Goal: Task Accomplishment & Management: Manage account settings

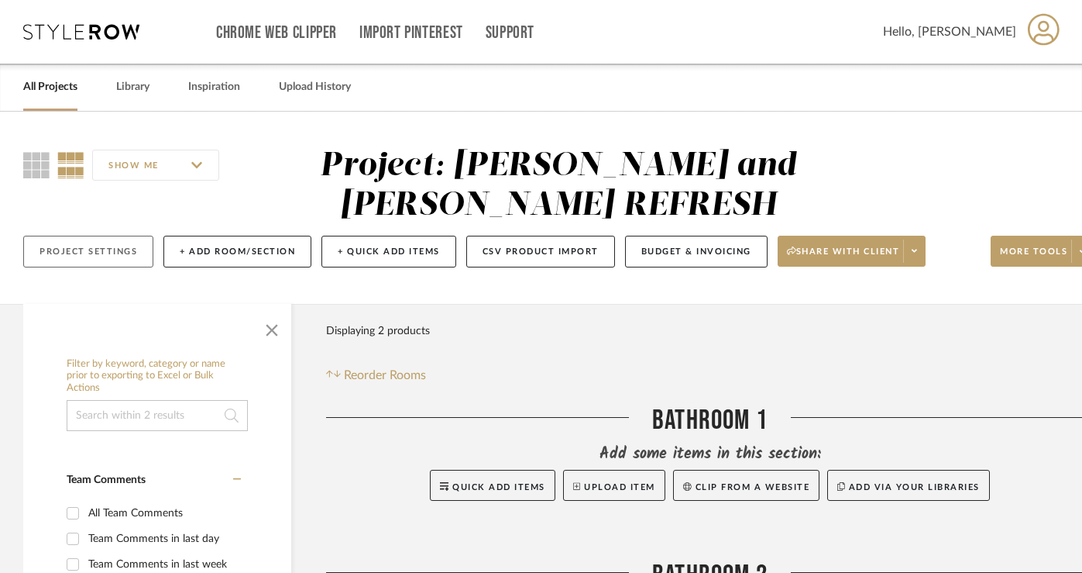
click at [107, 248] on button "Project Settings" at bounding box center [88, 252] width 130 height 32
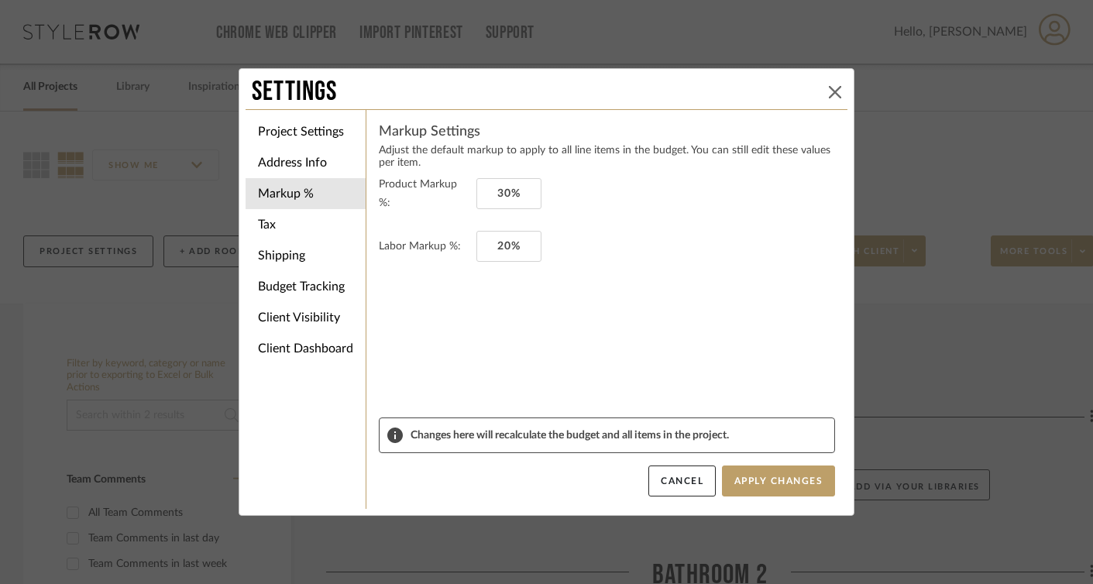
click at [788, 90] on icon at bounding box center [835, 92] width 12 height 12
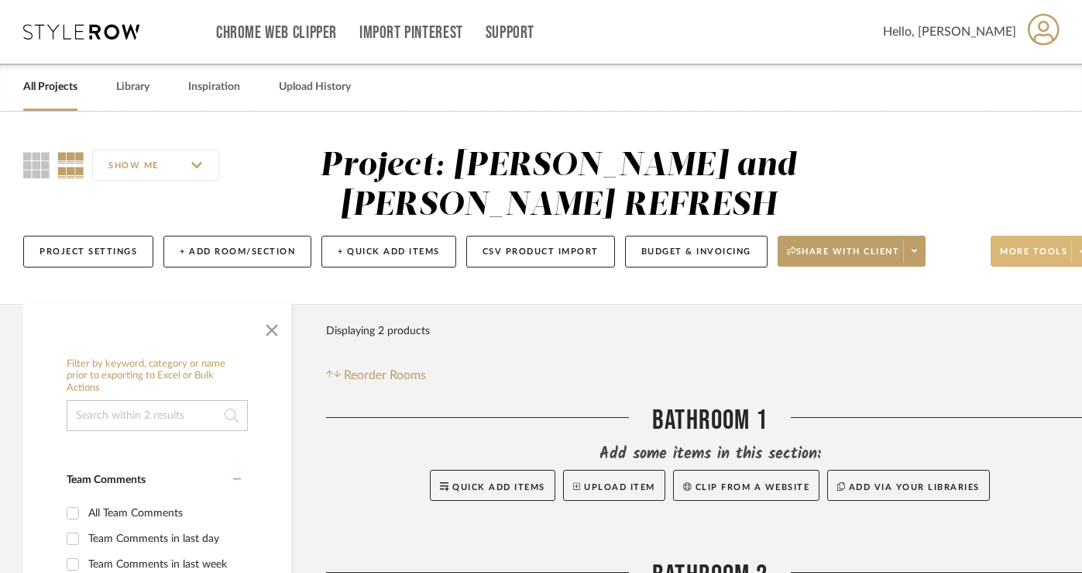
click at [788, 252] on span "More tools" at bounding box center [1033, 257] width 67 height 23
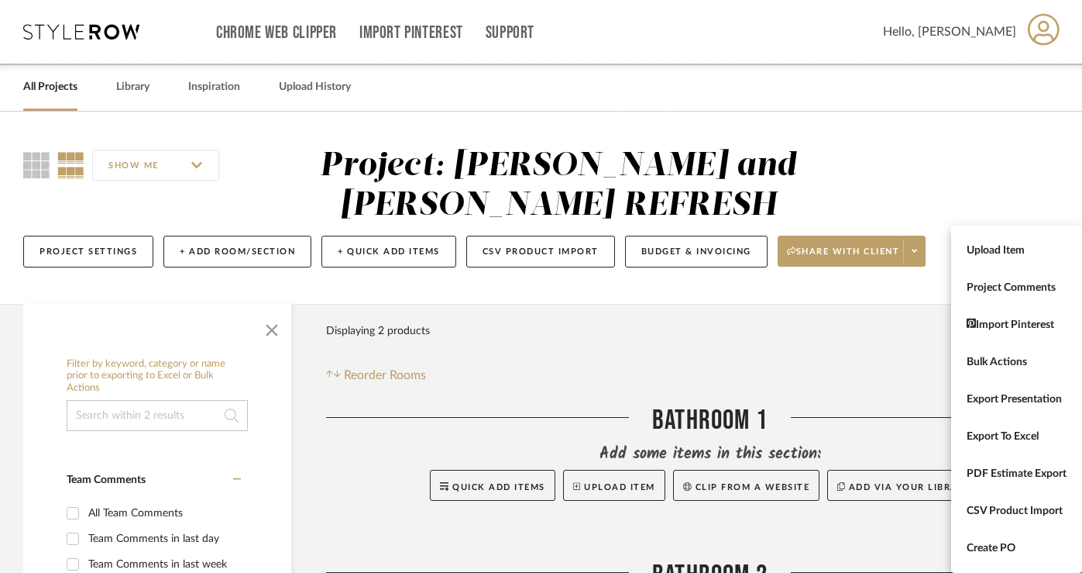
click at [218, 253] on div at bounding box center [541, 286] width 1082 height 573
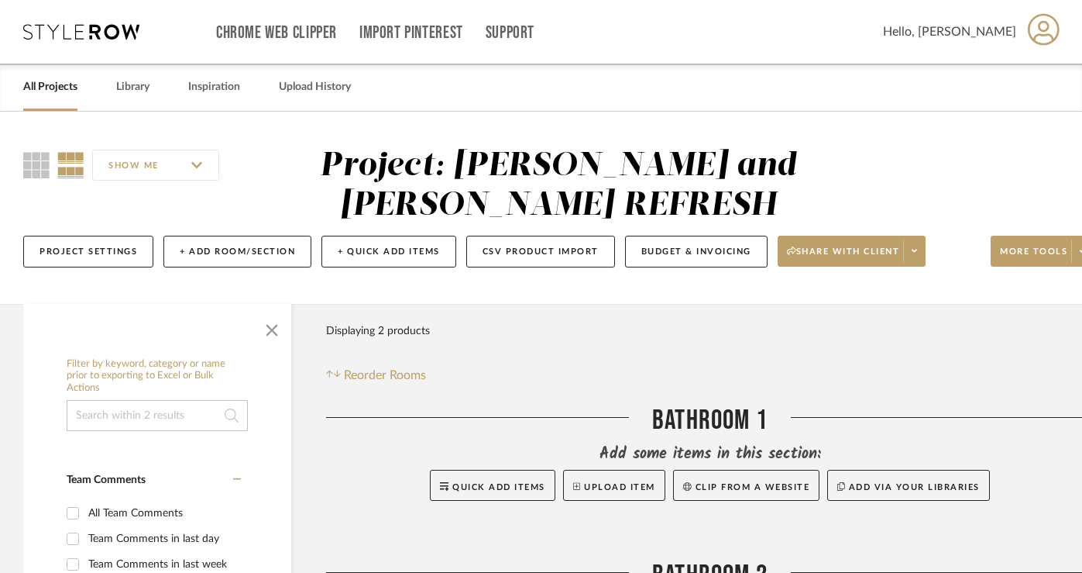
click at [218, 253] on button "+ Add Room/Section" at bounding box center [237, 252] width 148 height 32
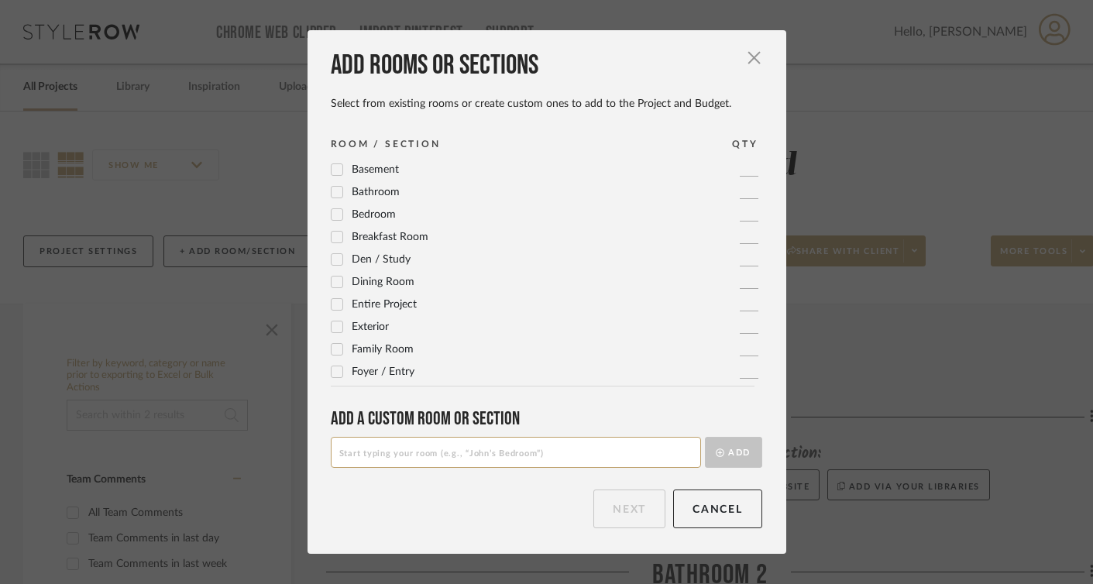
click at [378, 377] on span "Foyer / Entry" at bounding box center [383, 371] width 63 height 11
click at [618, 512] on button "Next" at bounding box center [629, 509] width 72 height 39
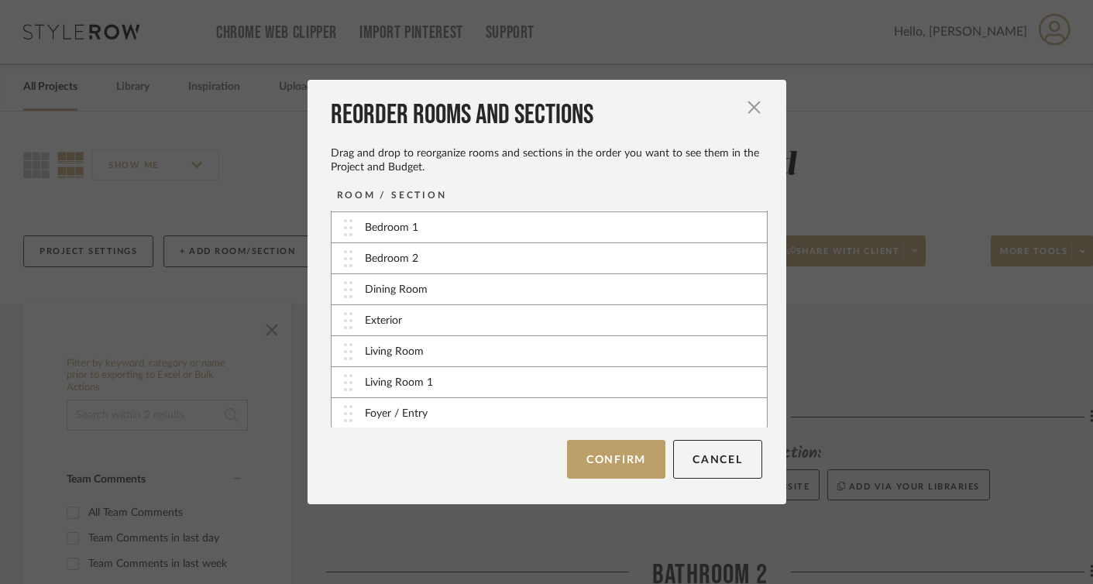
scroll to position [63, 0]
drag, startPoint x: 345, startPoint y: 412, endPoint x: 364, endPoint y: 411, distance: 19.4
click at [364, 411] on div "Foyer / Entry" at bounding box center [549, 411] width 435 height 31
click at [640, 462] on button "Confirm" at bounding box center [616, 459] width 98 height 39
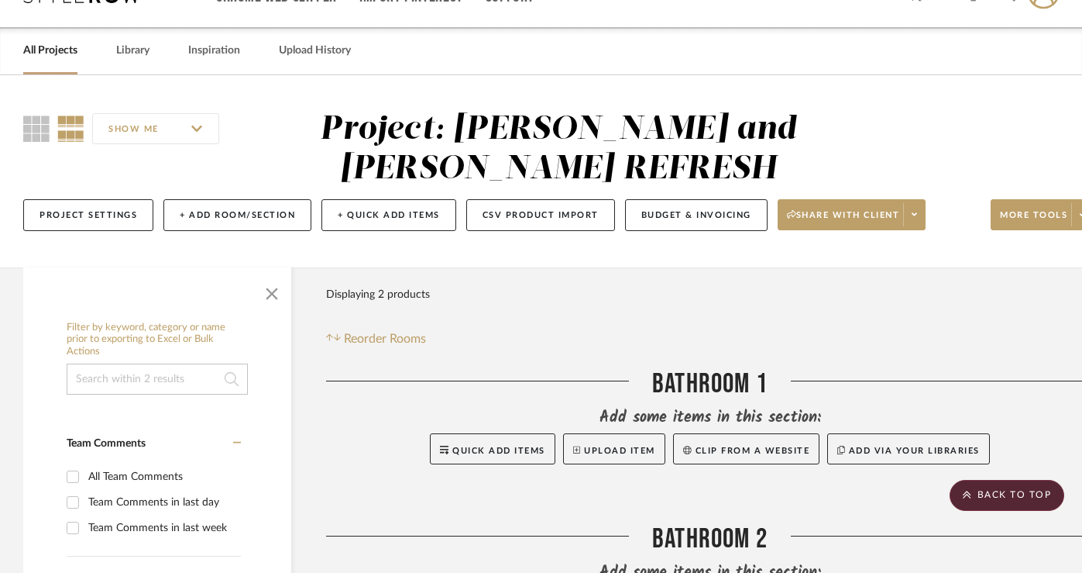
scroll to position [0, 0]
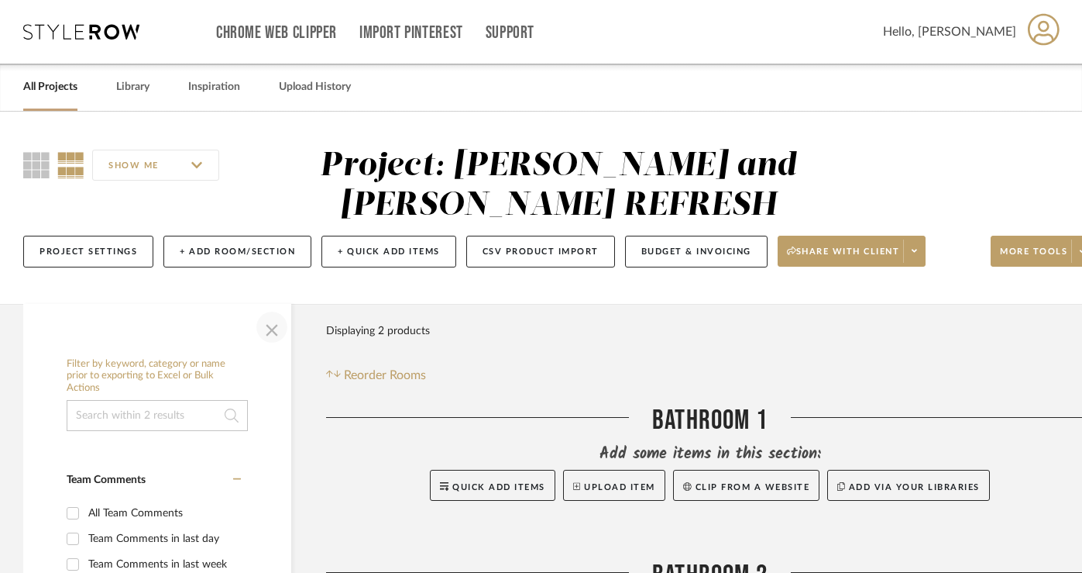
click at [270, 336] on span "button" at bounding box center [271, 326] width 37 height 37
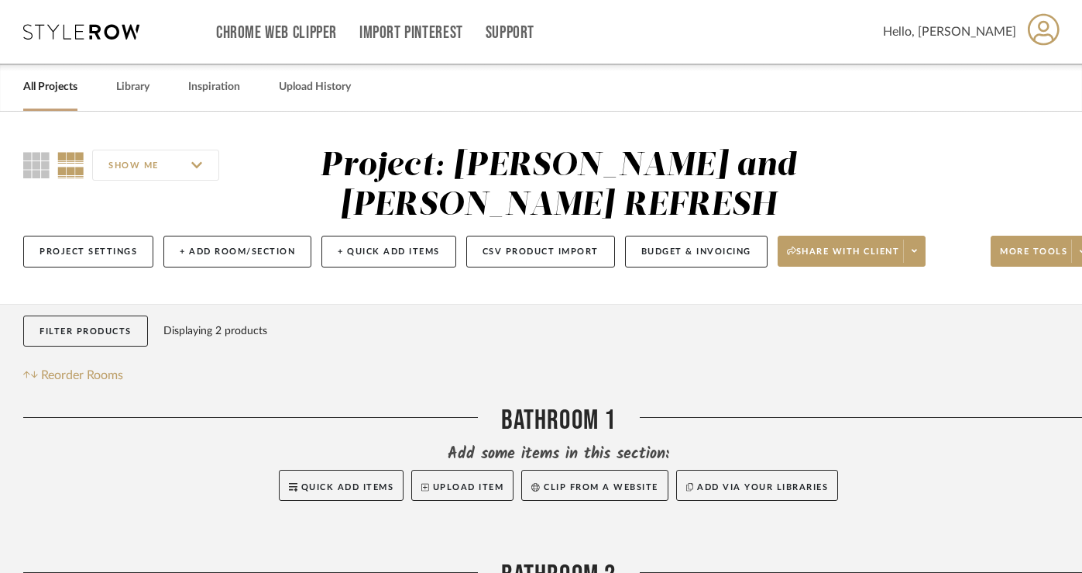
click at [101, 328] on button "Filter Products" at bounding box center [85, 331] width 125 height 32
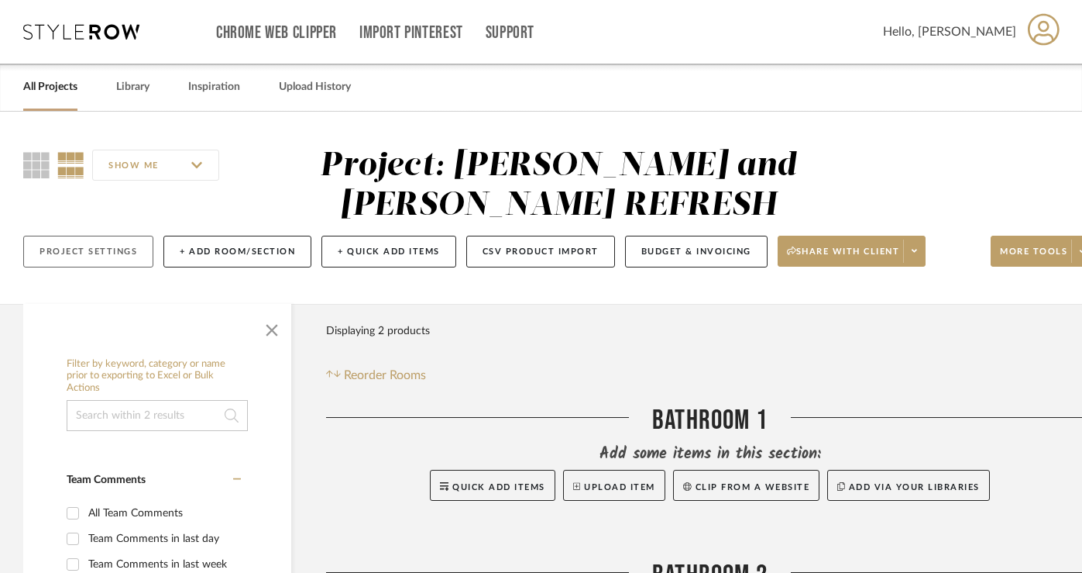
click at [75, 260] on button "Project Settings" at bounding box center [88, 252] width 130 height 32
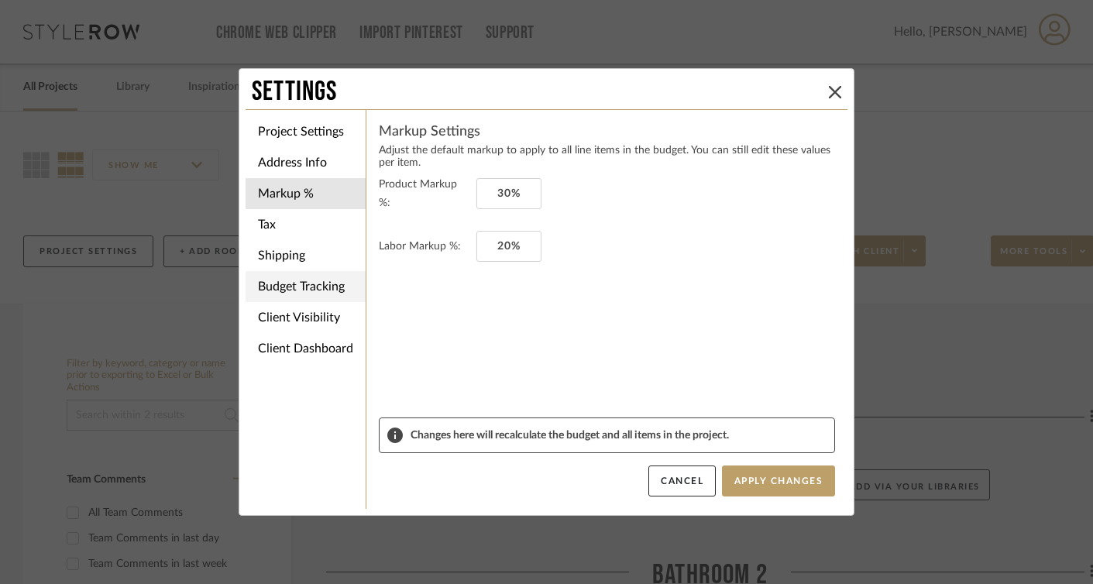
click at [301, 284] on li "Budget Tracking" at bounding box center [306, 286] width 120 height 31
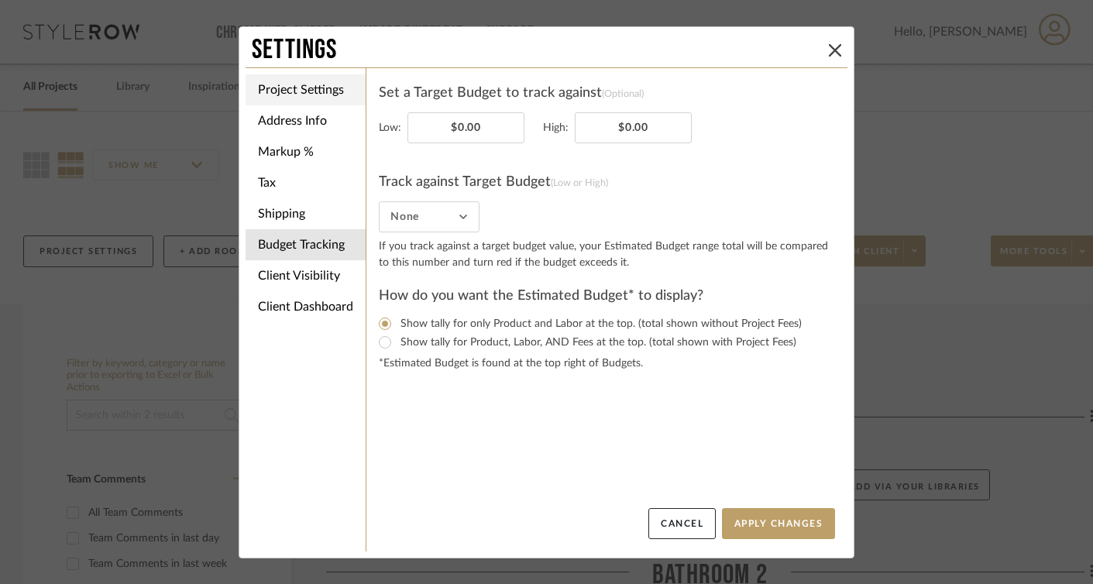
click at [334, 89] on li "Project Settings" at bounding box center [306, 89] width 120 height 31
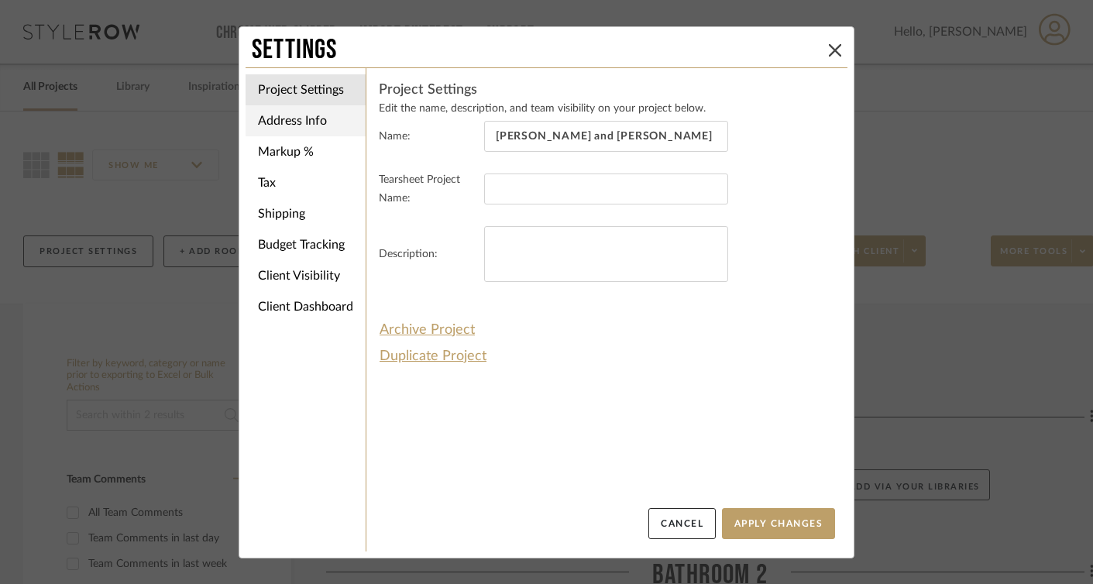
click at [304, 126] on li "Address Info" at bounding box center [306, 120] width 120 height 31
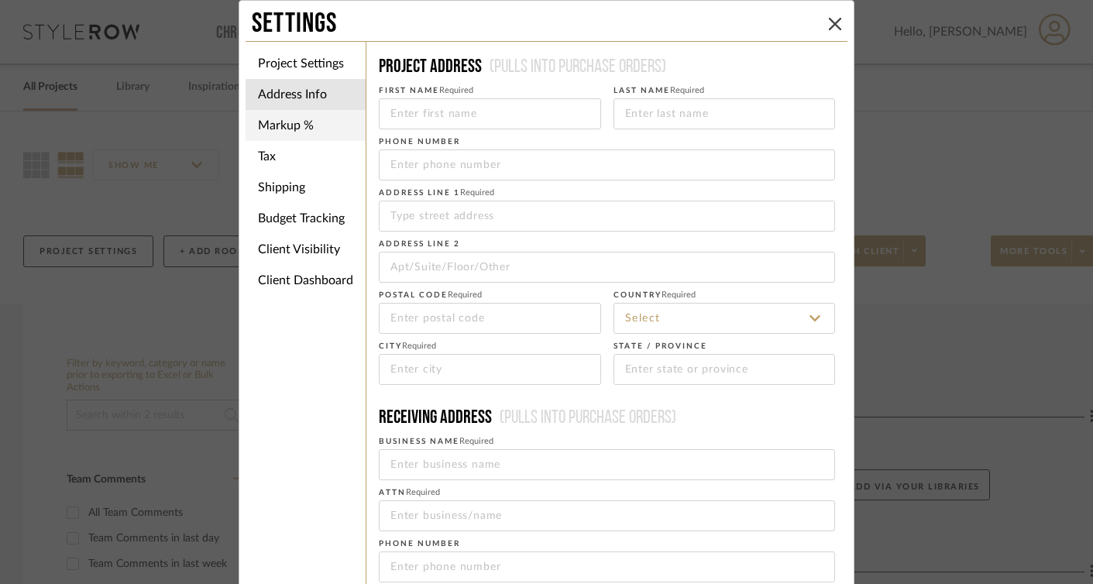
click at [301, 130] on li "Markup %" at bounding box center [306, 125] width 120 height 31
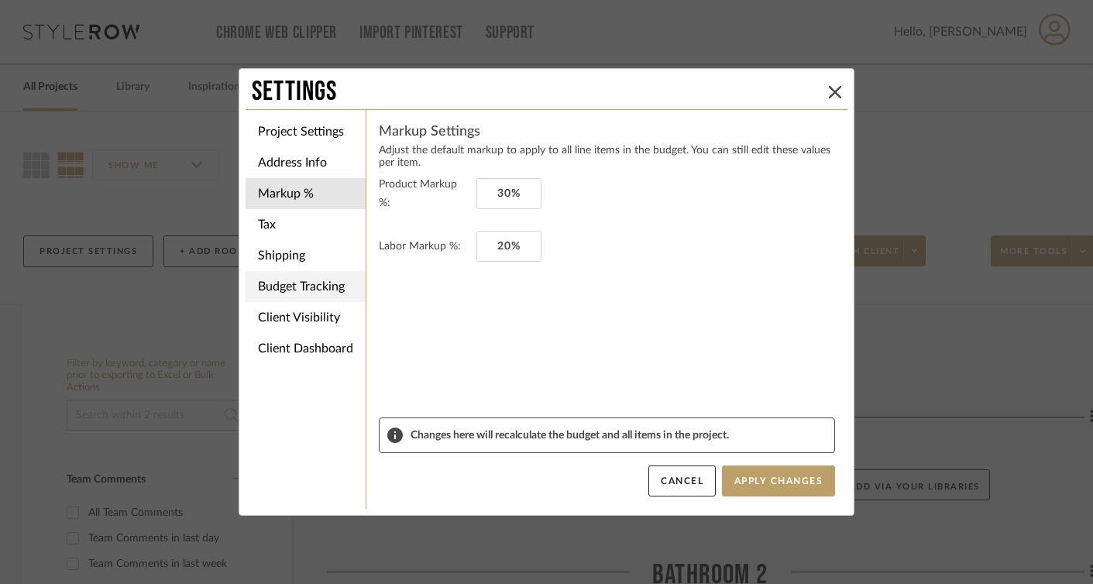
click at [311, 294] on li "Budget Tracking" at bounding box center [306, 286] width 120 height 31
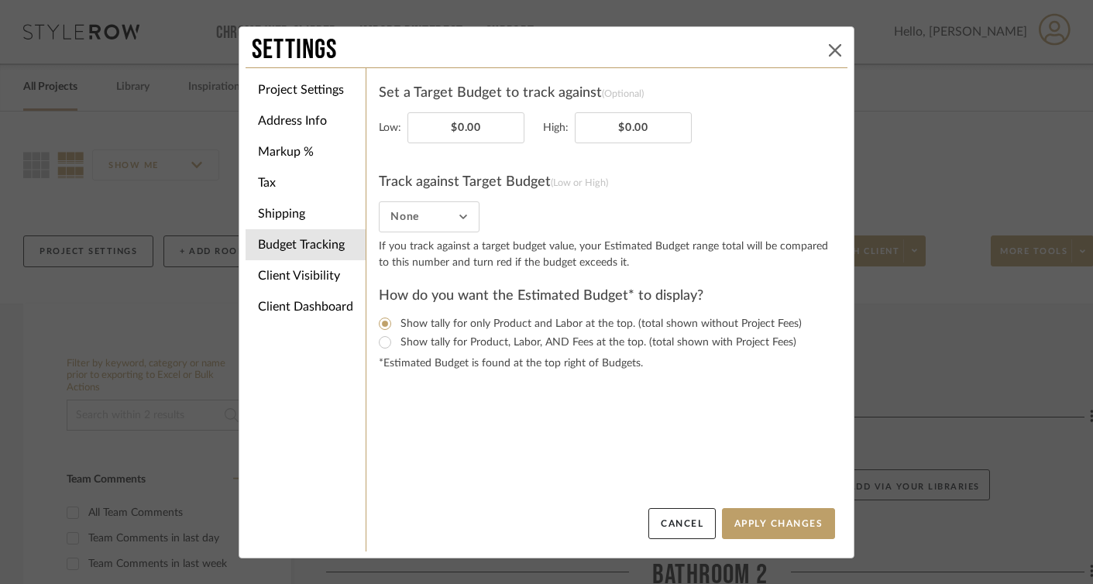
click at [788, 46] on icon at bounding box center [835, 50] width 12 height 12
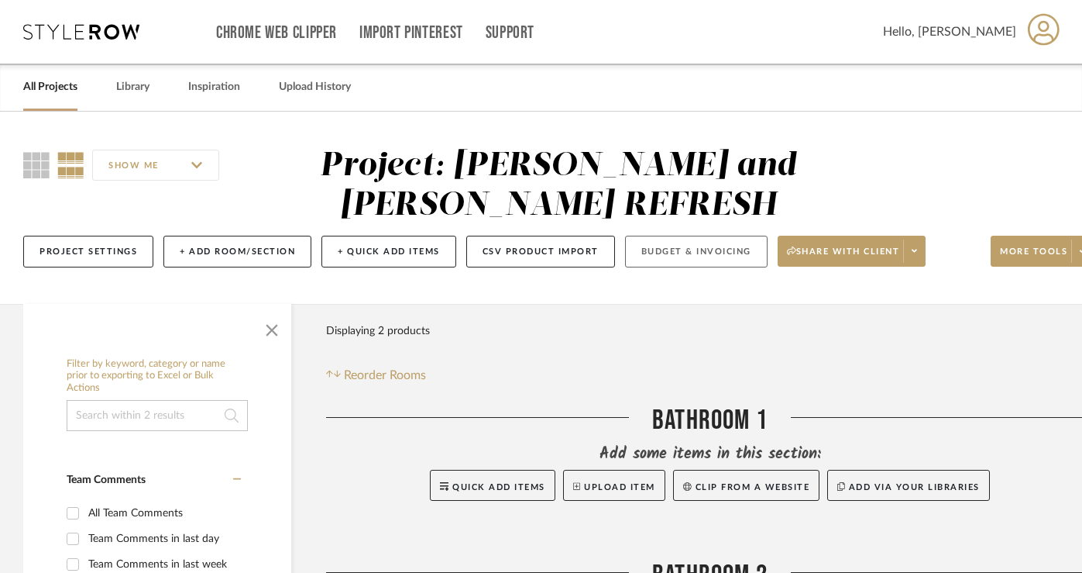
click at [678, 251] on button "Budget & Invoicing" at bounding box center [696, 252] width 143 height 32
click at [788, 352] on div "Filter Products Displaying 3 products Reorder Rooms" at bounding box center [710, 349] width 768 height 69
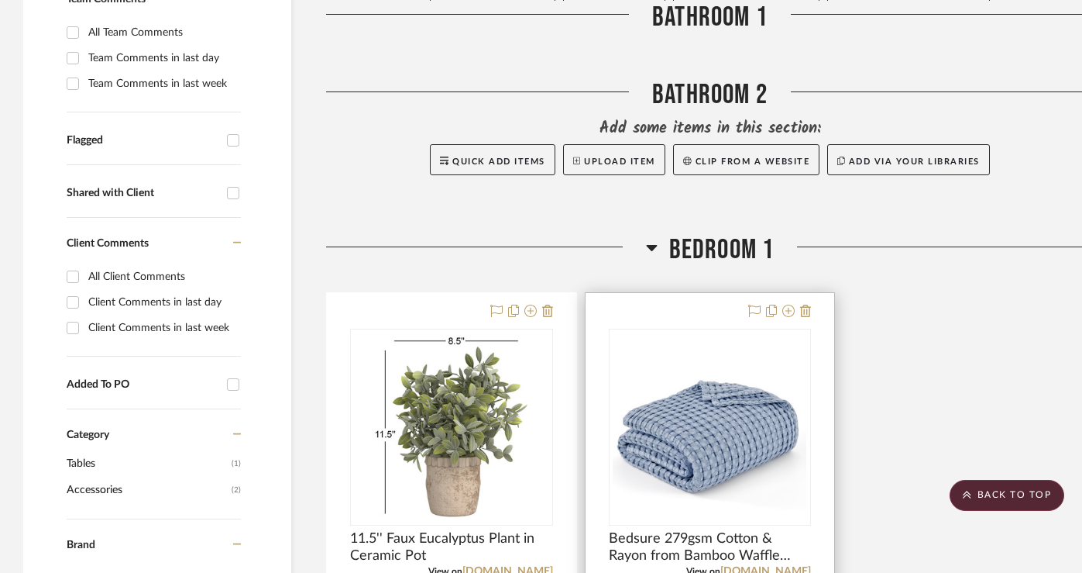
scroll to position [339, 0]
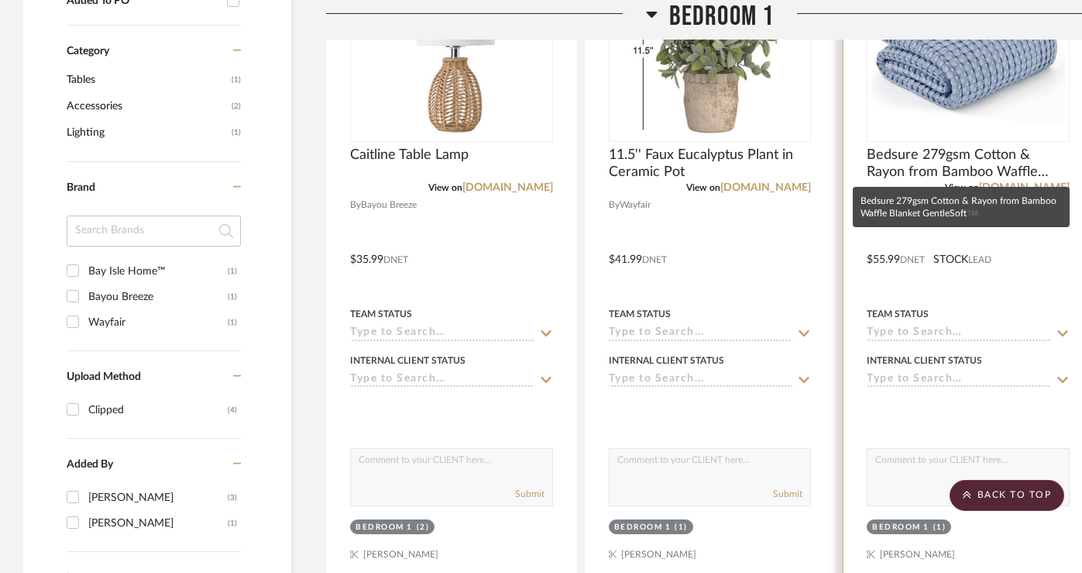
scroll to position [865, 0]
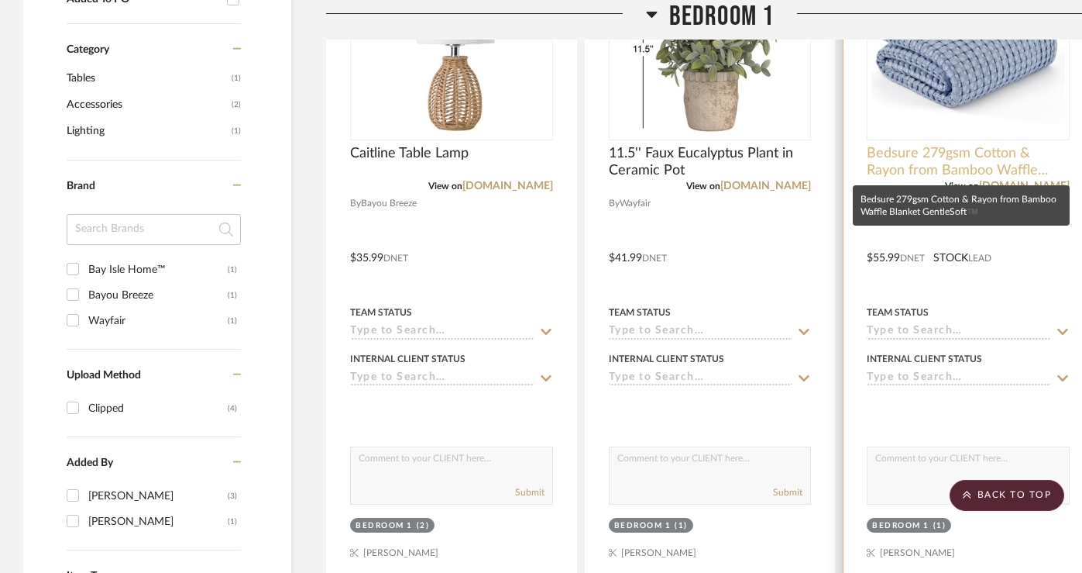
click at [947, 146] on span "Bedsure 279gsm Cotton & Rayon from Bamboo Waffle Blanket GentleSoft™️" at bounding box center [968, 162] width 203 height 34
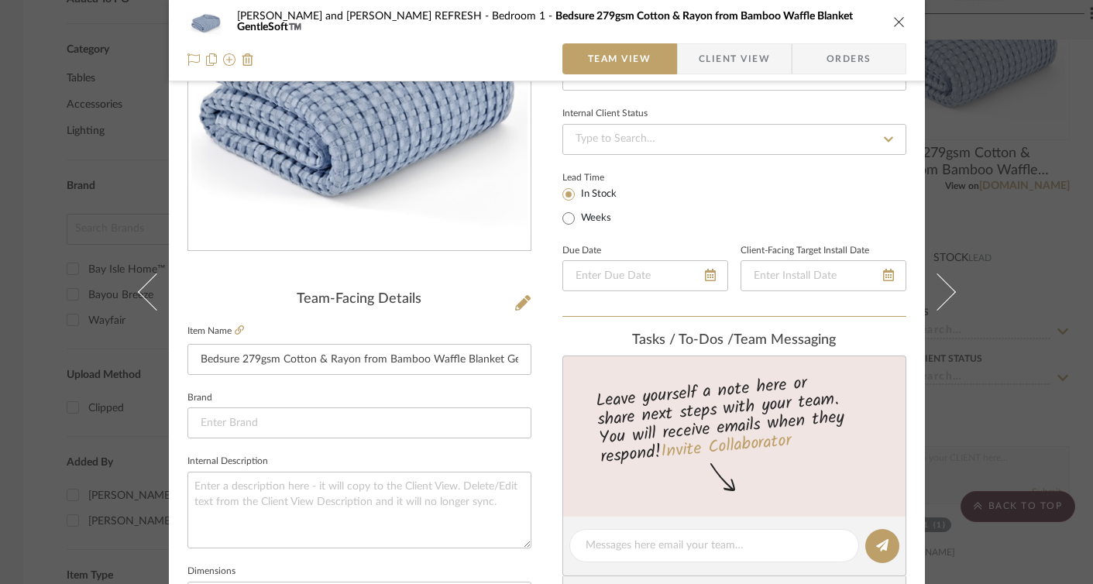
scroll to position [197, 0]
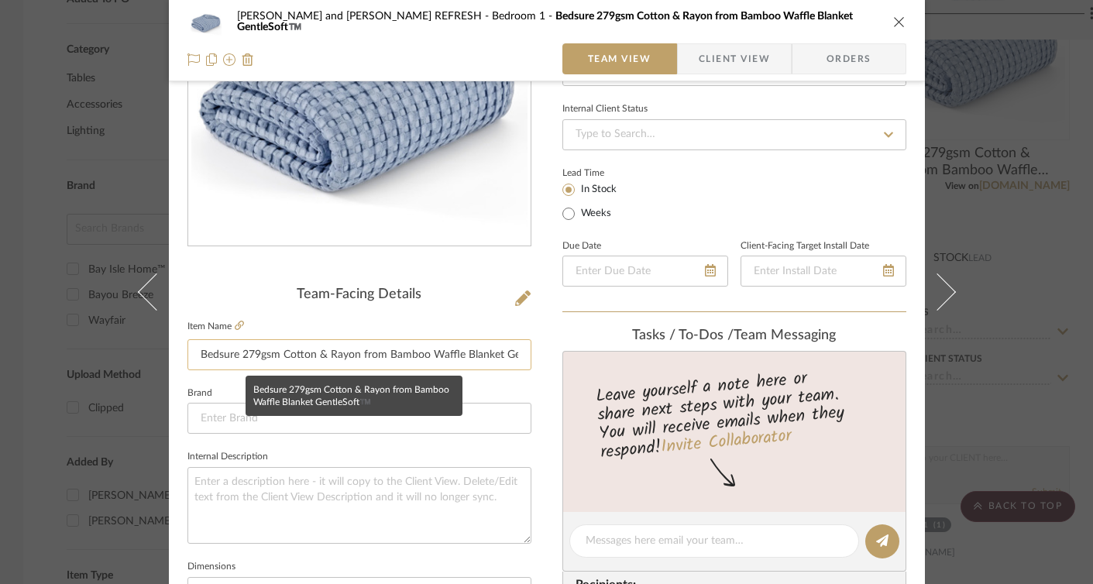
click at [460, 350] on input "Bedsure 279gsm Cotton & Rayon from Bamboo Waffle Blanket GentleSoft™️" at bounding box center [359, 354] width 344 height 31
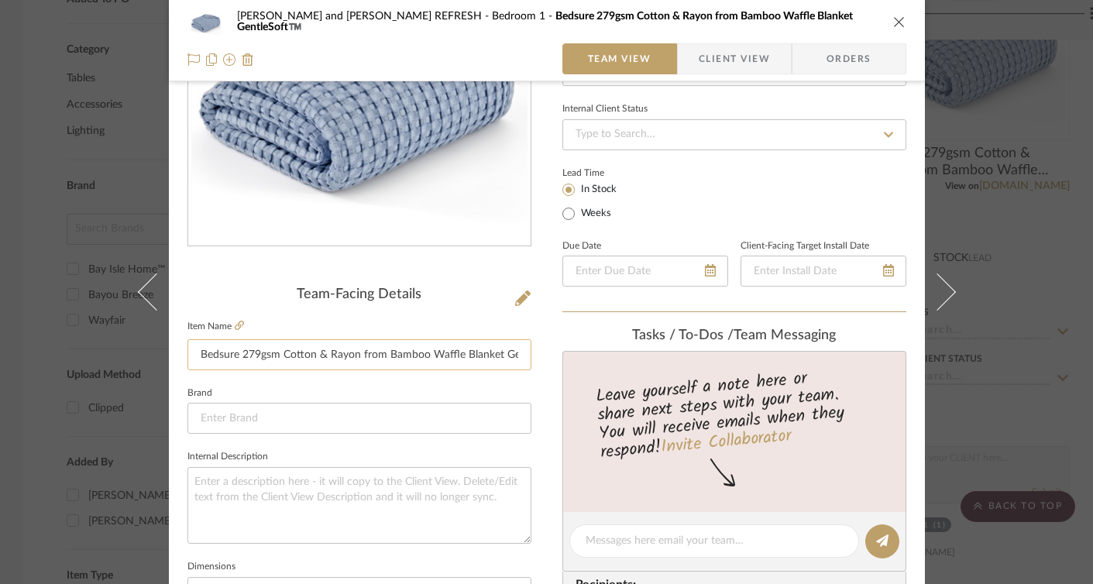
click at [460, 350] on input "Bedsure 279gsm Cotton & Rayon from Bamboo Waffle Blanket GentleSoft™️" at bounding box center [359, 354] width 344 height 31
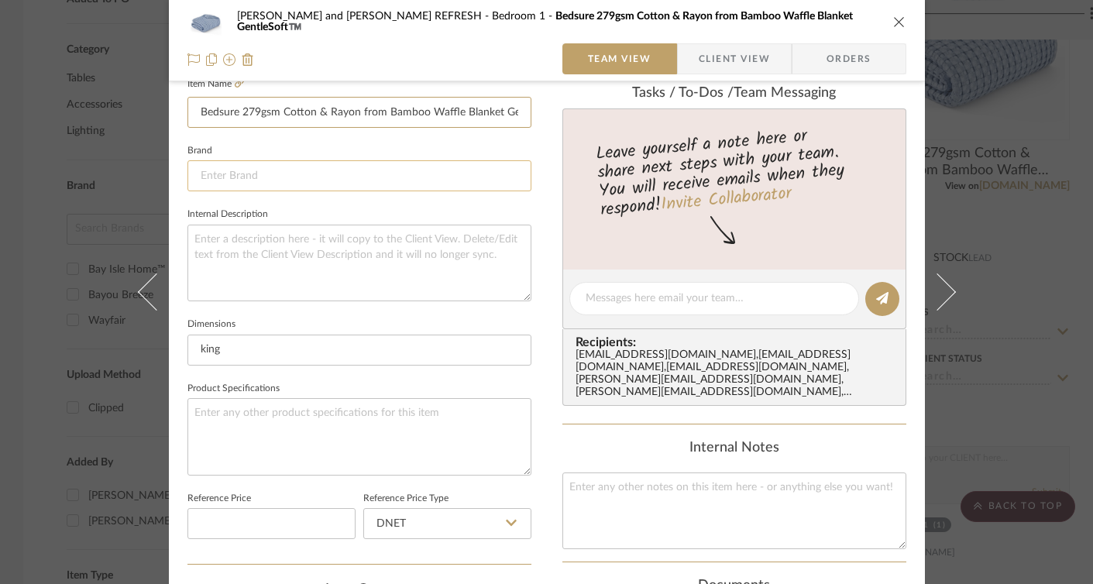
scroll to position [440, 0]
click at [316, 411] on textarea at bounding box center [359, 435] width 344 height 77
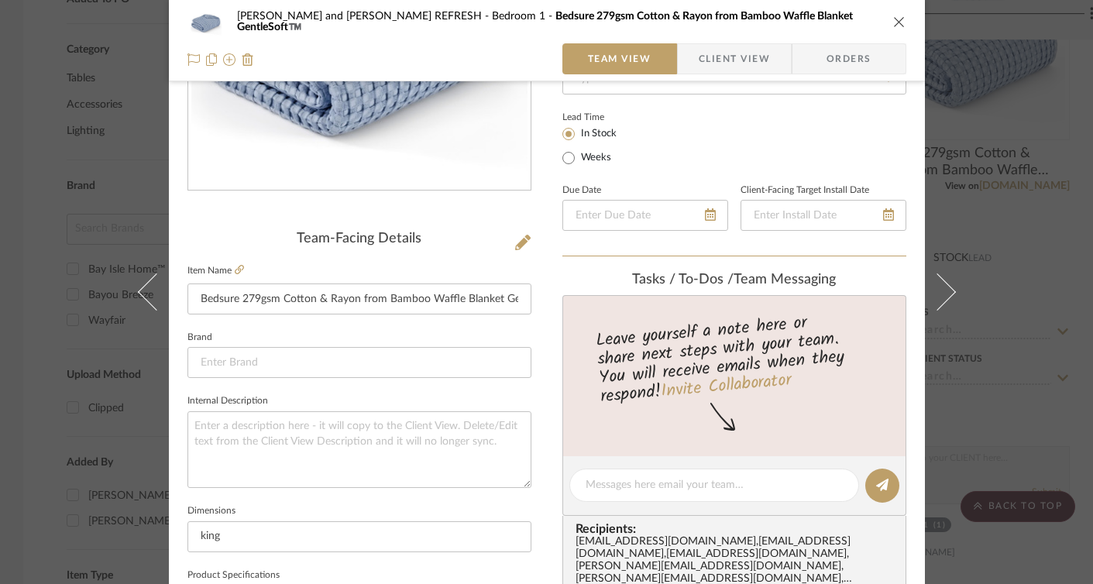
scroll to position [0, 0]
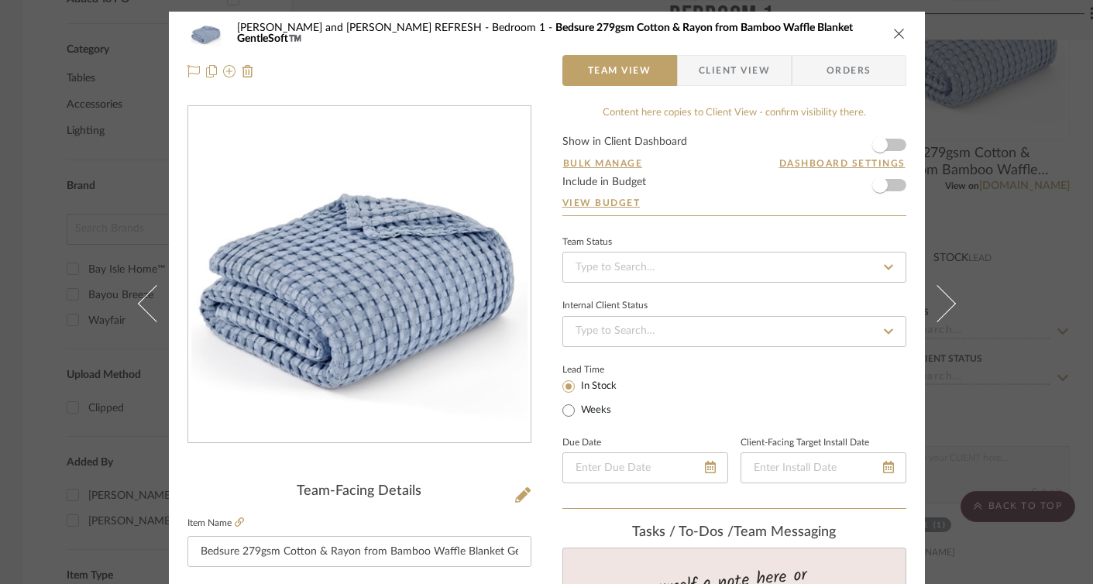
type textarea "Color: Fog Blue"
click at [893, 38] on icon "close" at bounding box center [899, 33] width 12 height 12
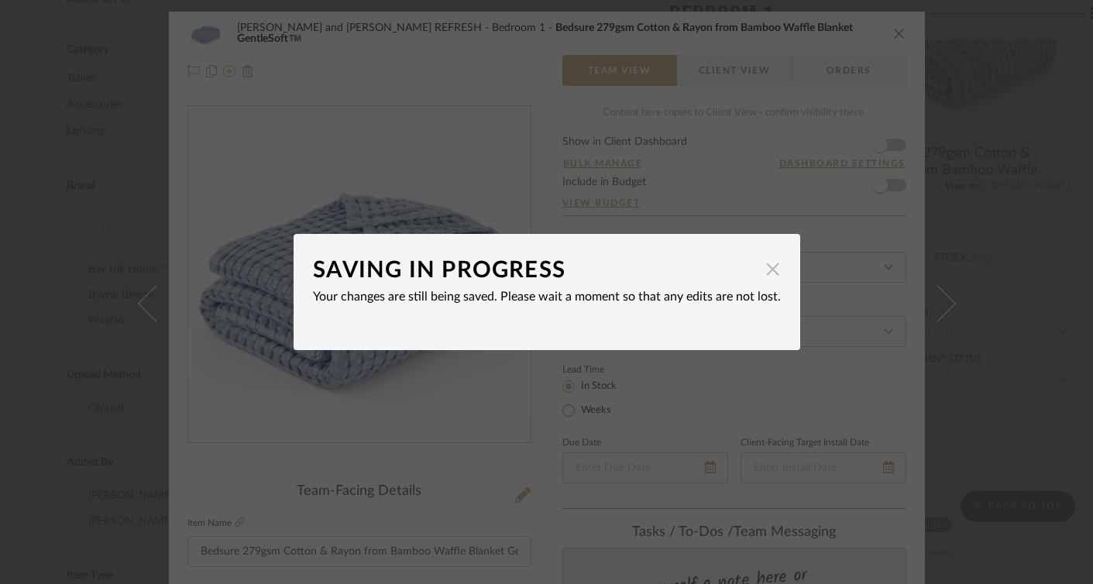
click at [769, 270] on span "button" at bounding box center [773, 268] width 31 height 31
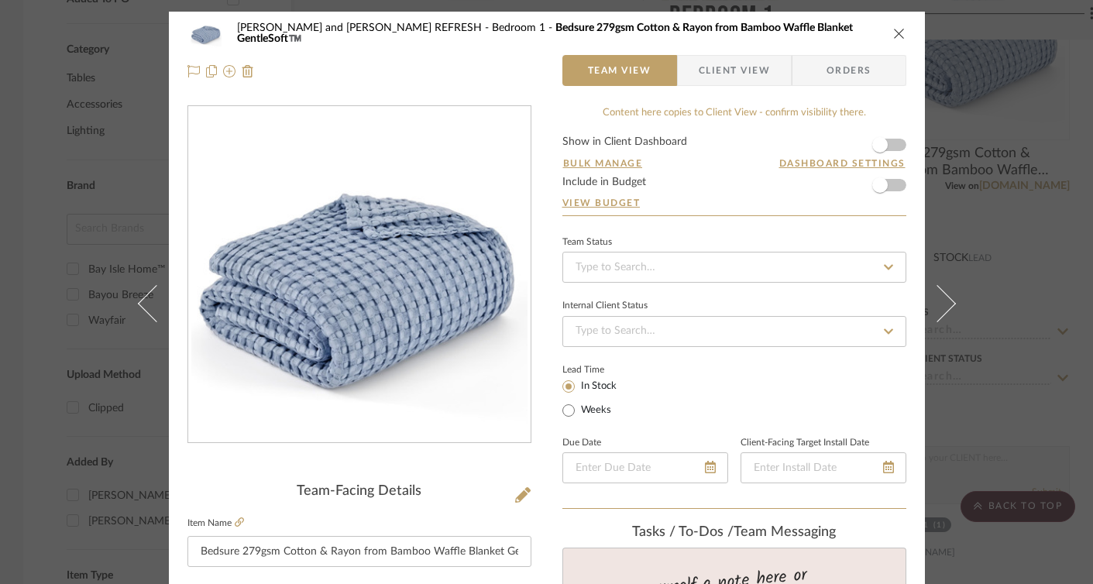
click at [893, 34] on icon "close" at bounding box center [899, 33] width 12 height 12
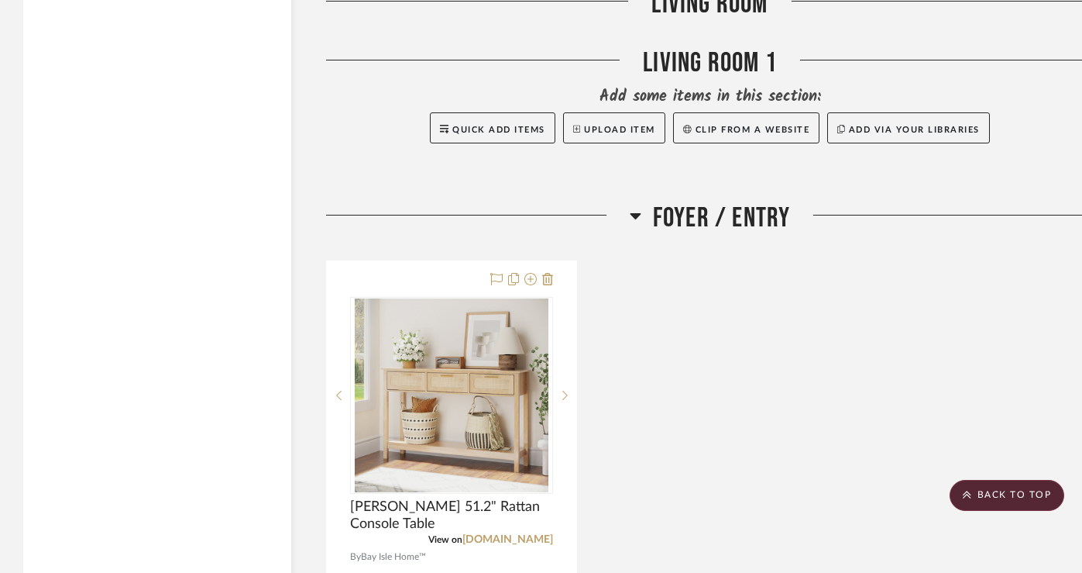
scroll to position [2285, 0]
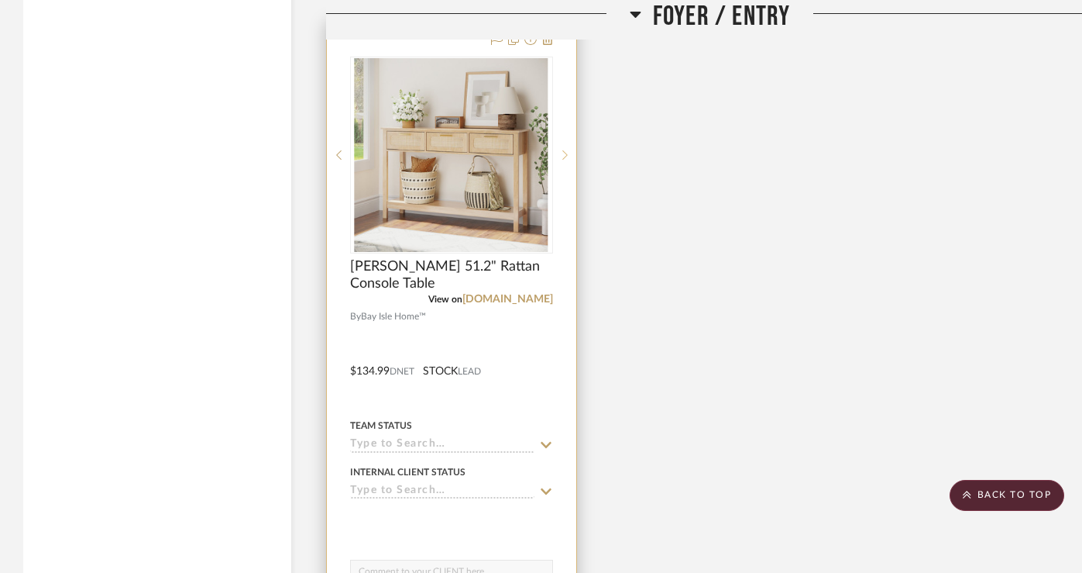
click at [558, 158] on sr-next-btn at bounding box center [564, 155] width 23 height 11
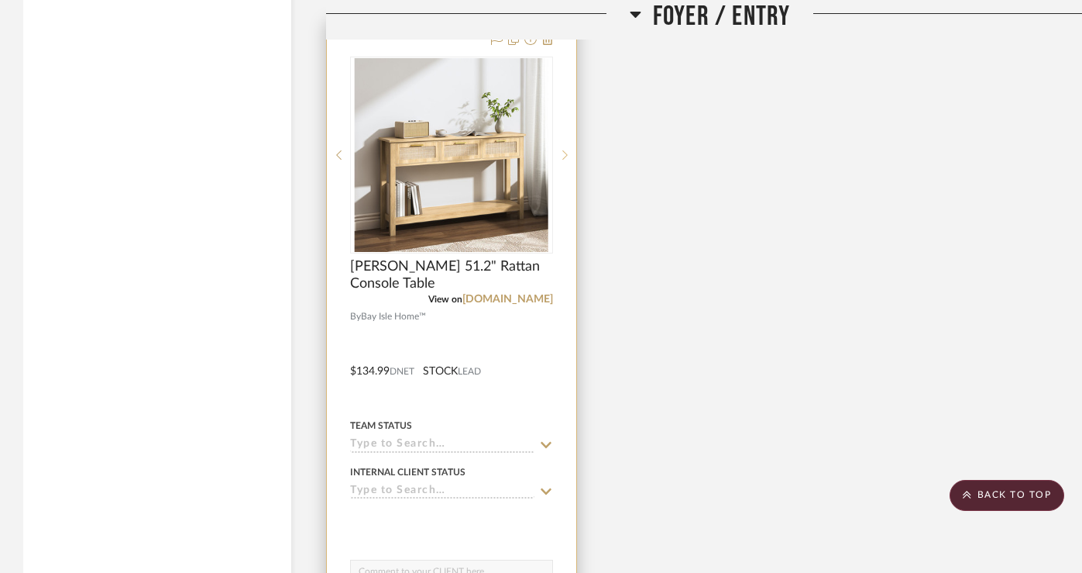
click at [558, 159] on sr-next-btn at bounding box center [564, 155] width 23 height 11
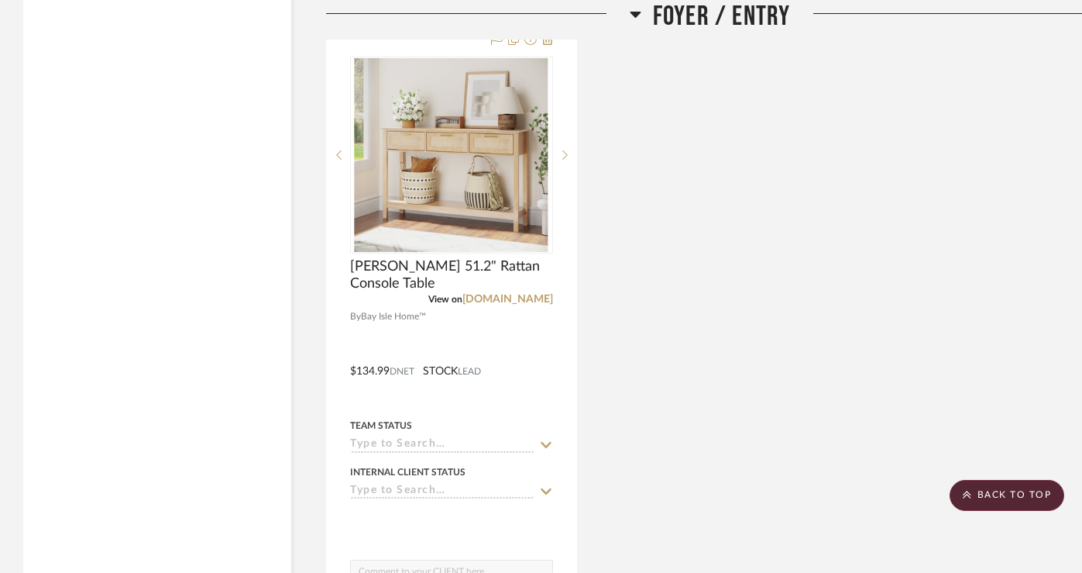
click at [676, 211] on div "McDuffie 51.2" Rattan Console Table View on wayfair.com By Bay Isle Home™ $134.…" at bounding box center [710, 359] width 768 height 679
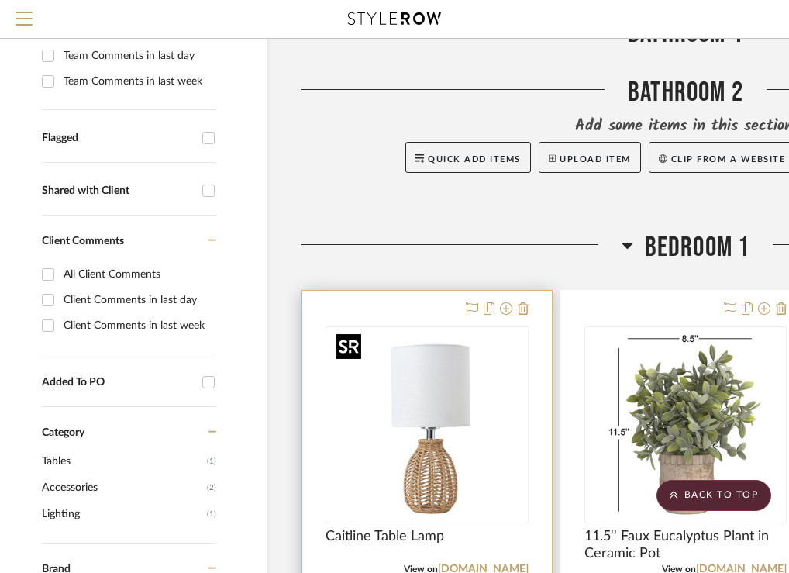
scroll to position [410, 19]
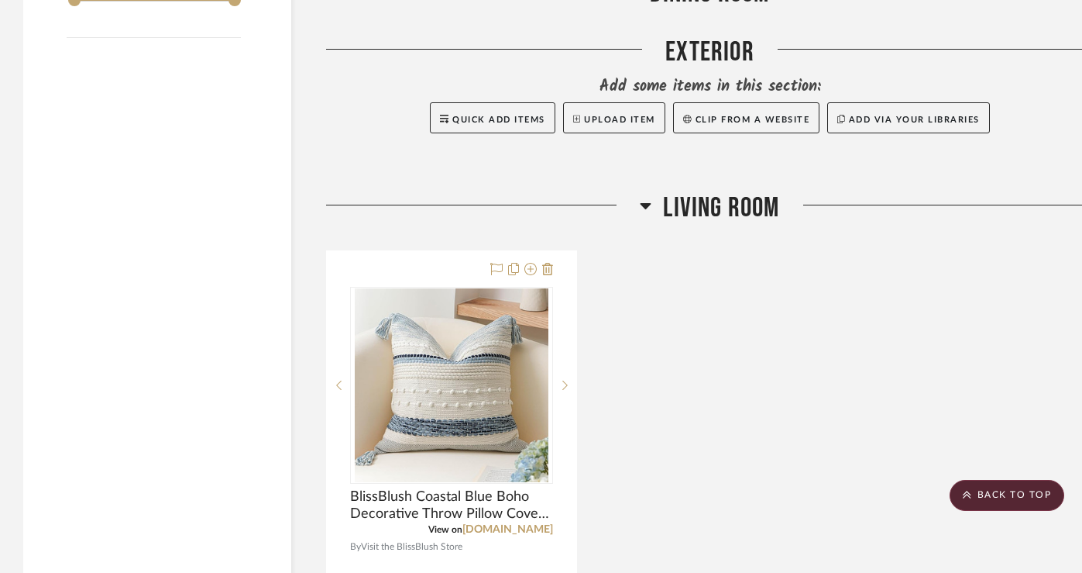
scroll to position [1938, 0]
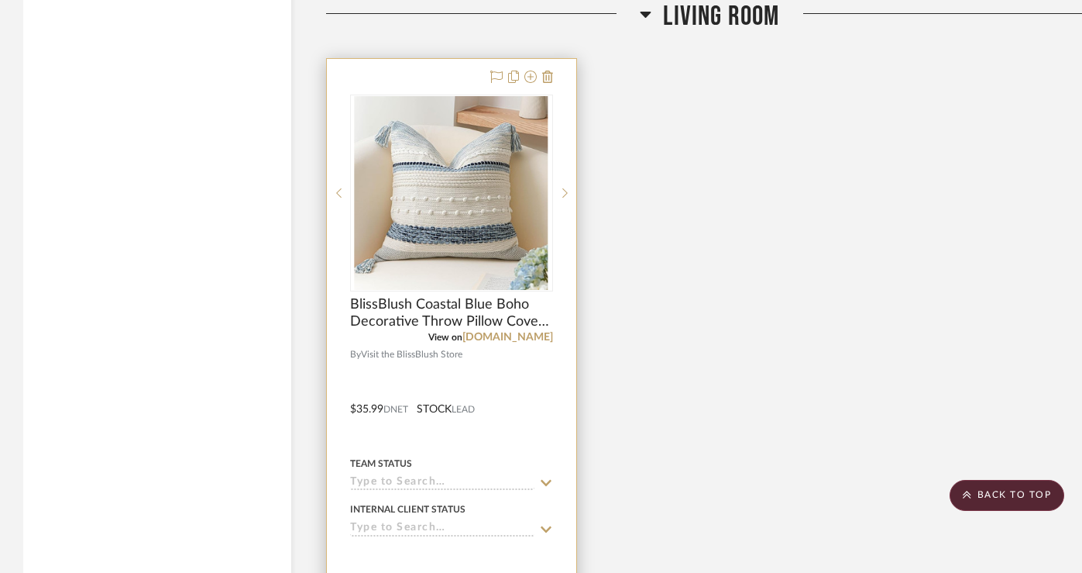
click at [460, 83] on div at bounding box center [451, 398] width 249 height 678
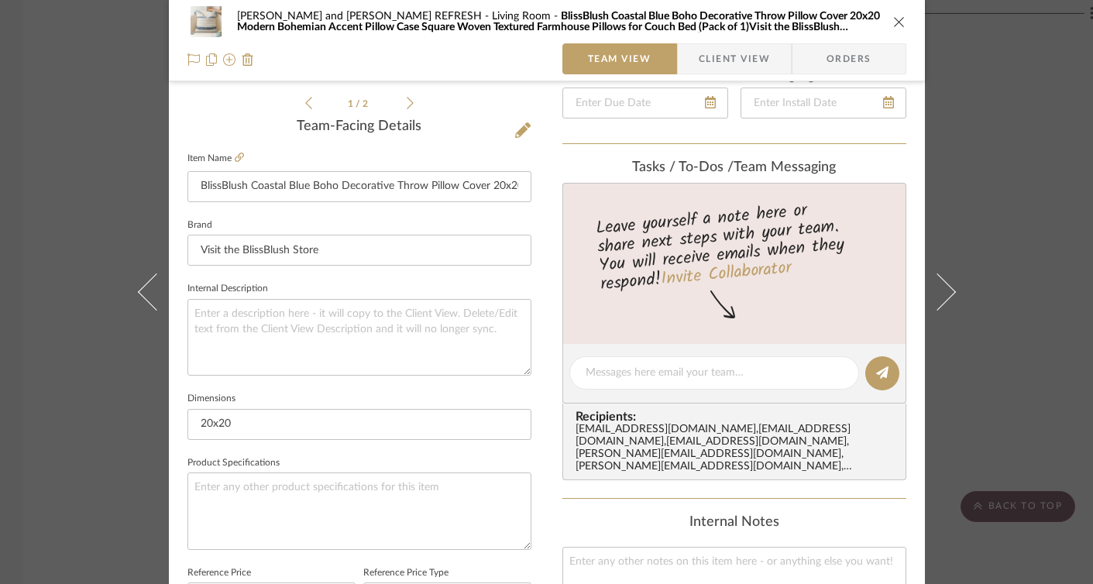
scroll to position [366, 0]
click at [287, 489] on textarea at bounding box center [359, 510] width 344 height 77
type textarea "Color: Coastal Blue"
click at [982, 201] on div "Michelle and Bruce Frauley REFRESH Living Room Team View Client View Orders 1 /…" at bounding box center [546, 292] width 1093 height 584
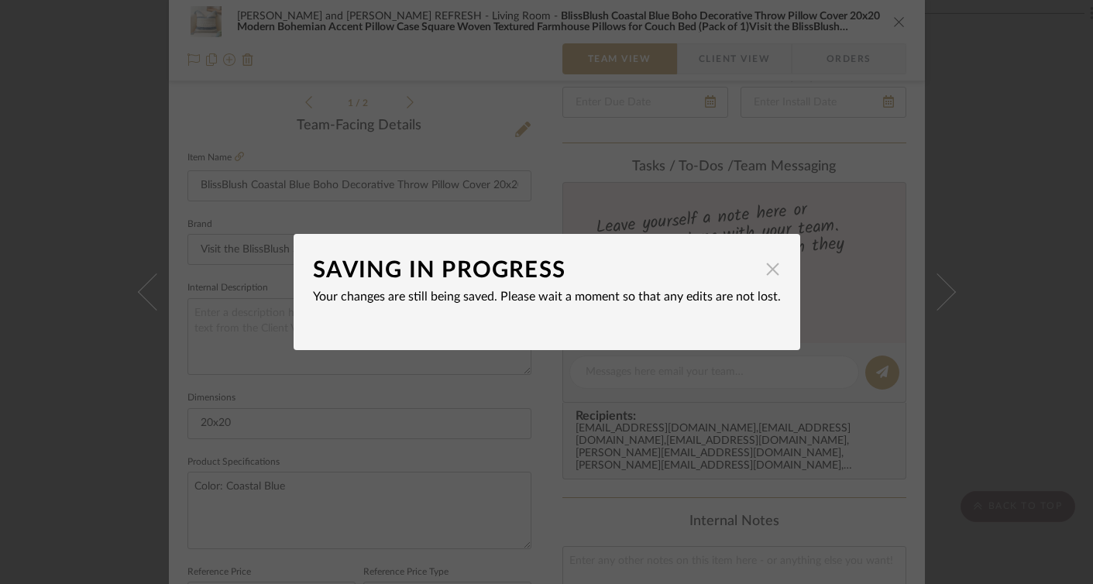
click at [766, 267] on span "button" at bounding box center [773, 268] width 31 height 31
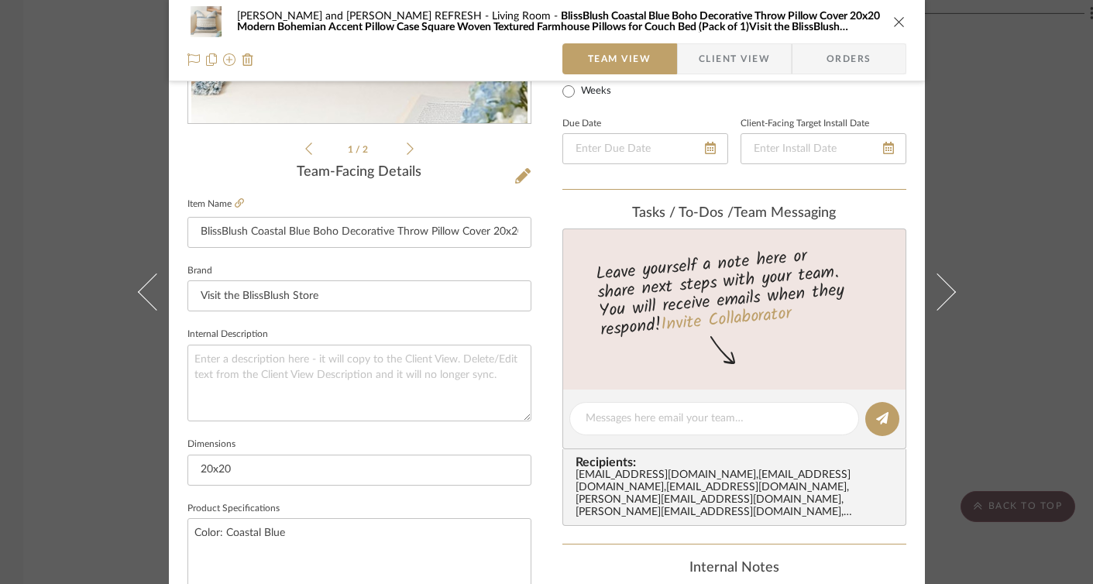
scroll to position [126, 0]
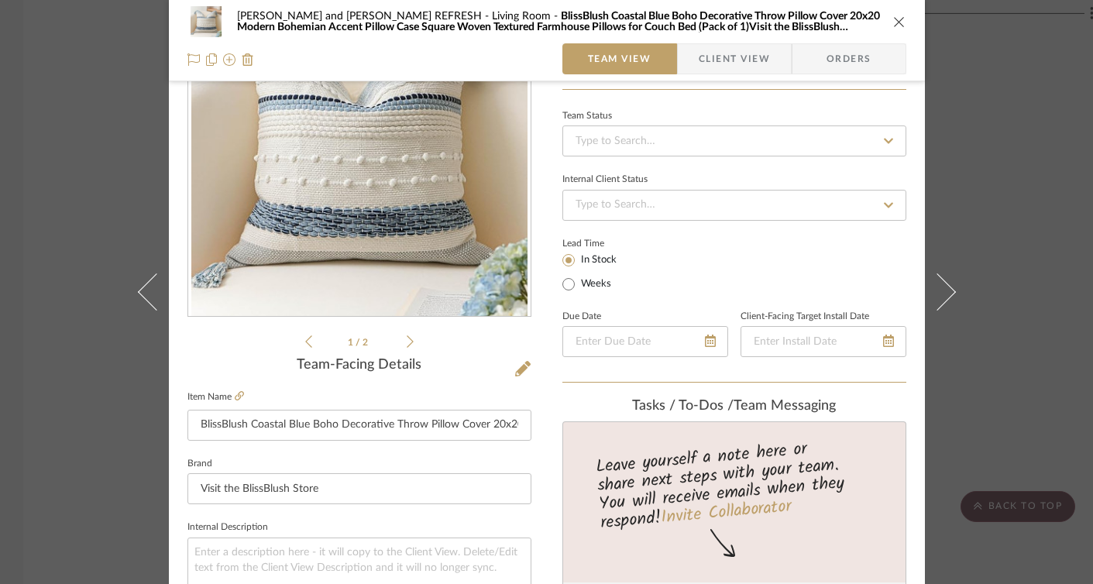
click at [893, 19] on icon "close" at bounding box center [899, 21] width 12 height 12
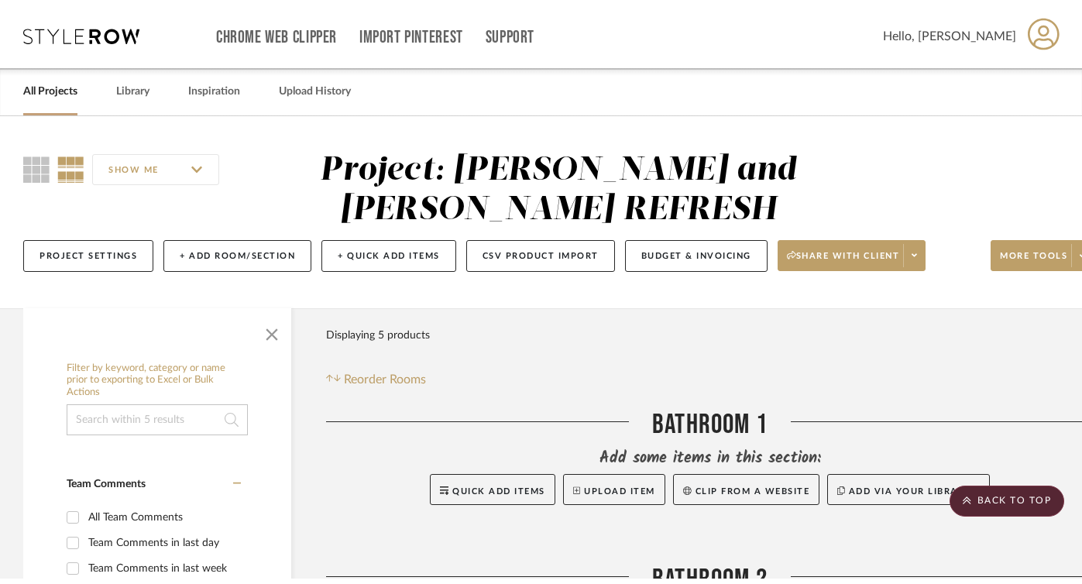
scroll to position [0, 0]
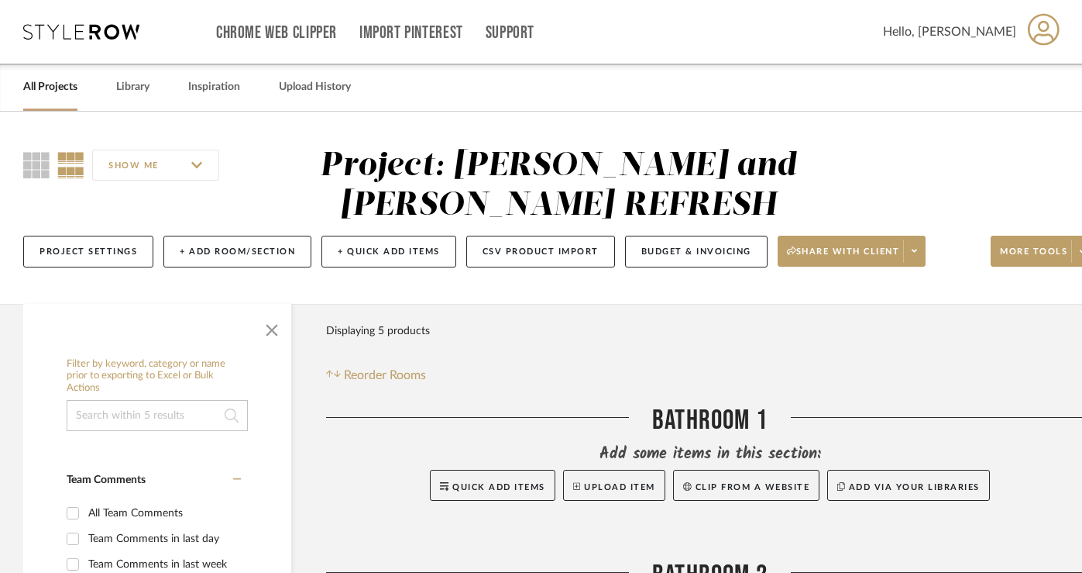
click at [45, 87] on link "All Projects" at bounding box center [50, 87] width 54 height 21
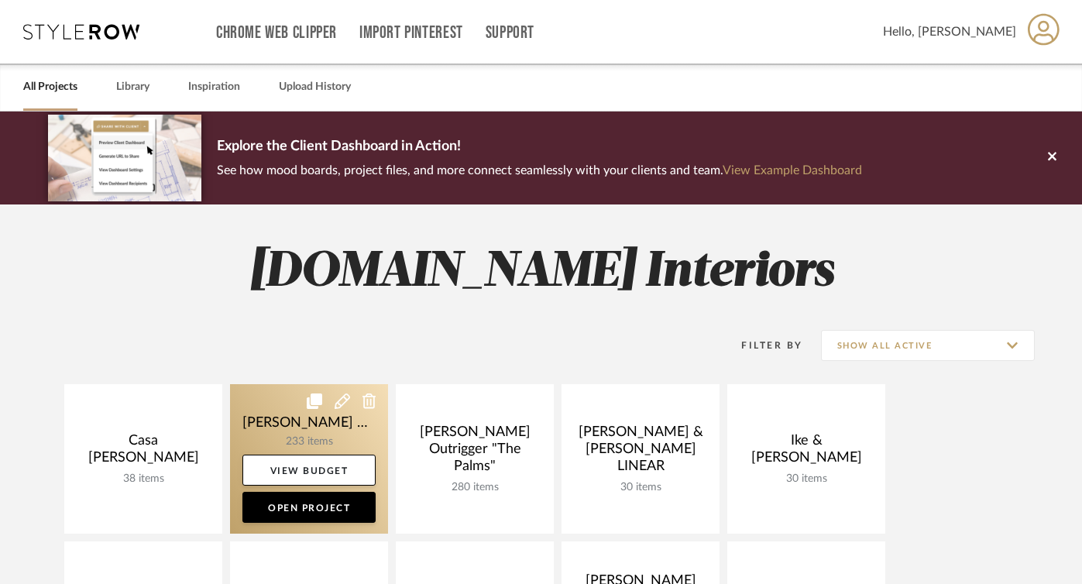
click at [289, 429] on link at bounding box center [309, 459] width 158 height 150
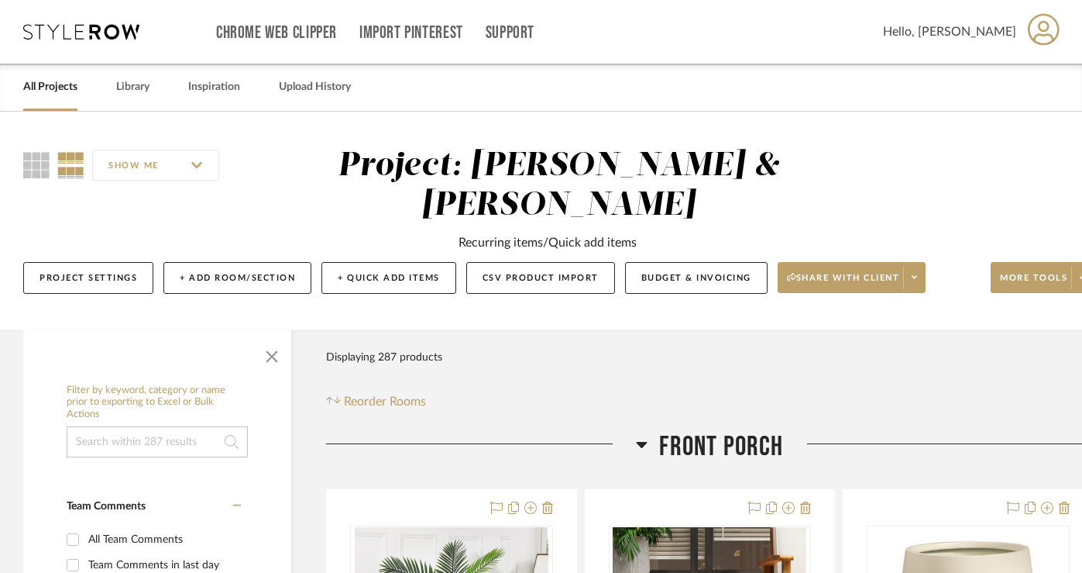
click at [60, 89] on link "All Projects" at bounding box center [50, 87] width 54 height 21
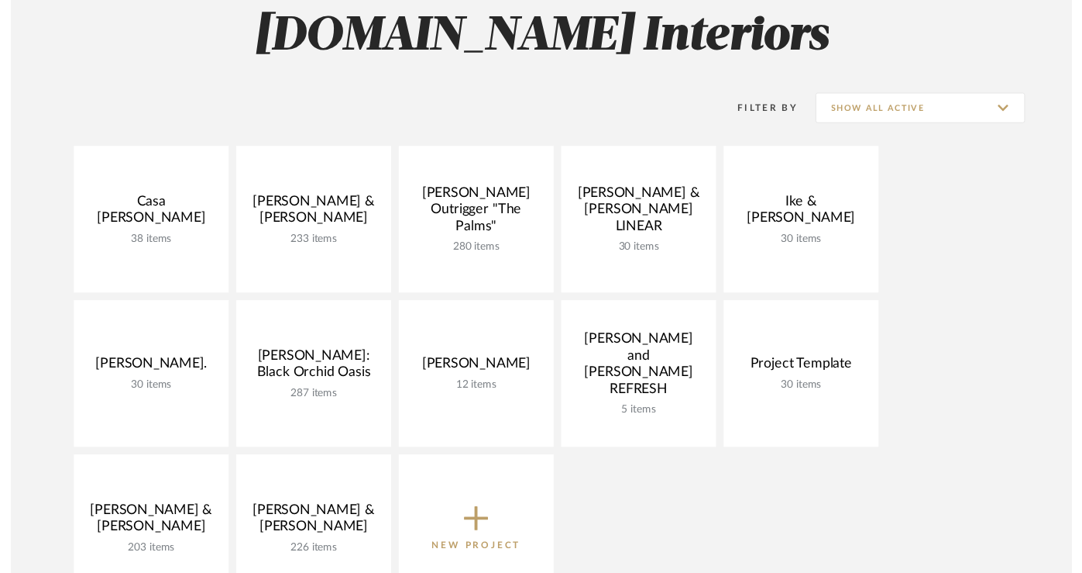
scroll to position [239, 0]
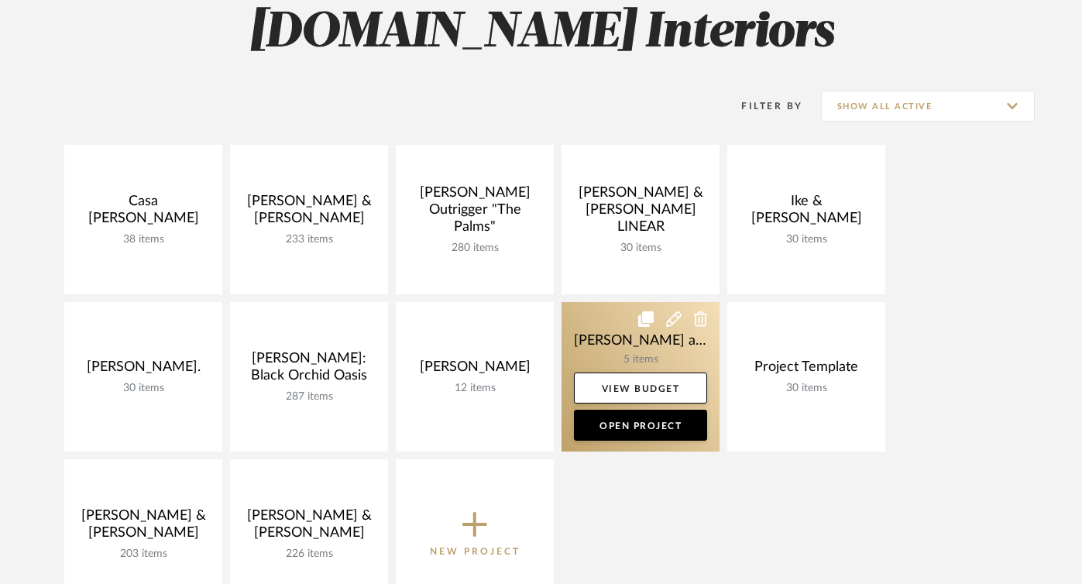
click at [614, 341] on link at bounding box center [641, 377] width 158 height 150
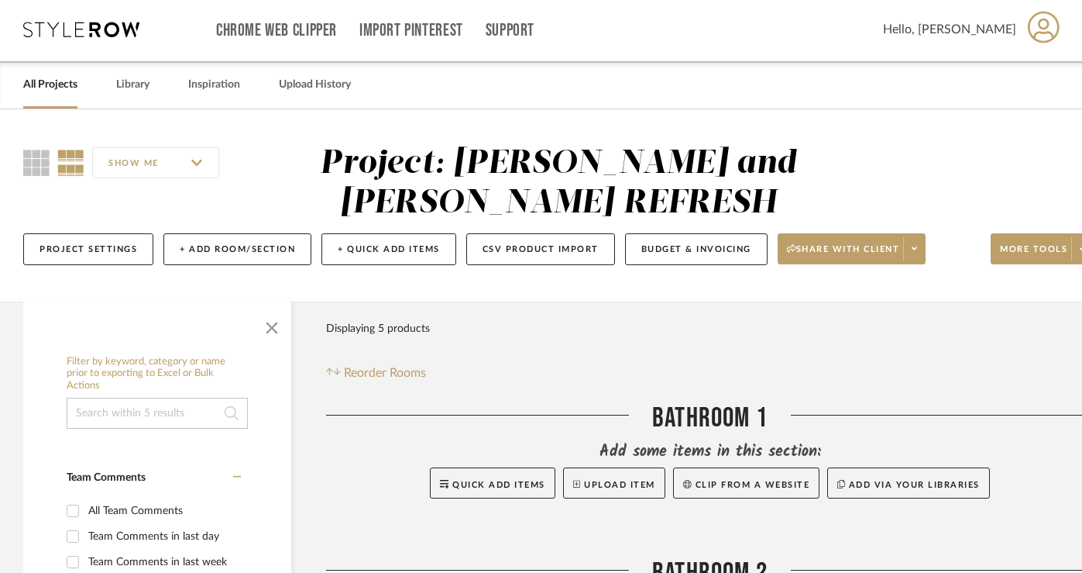
scroll to position [3, 0]
click at [696, 254] on button "Budget & Invoicing" at bounding box center [696, 248] width 143 height 32
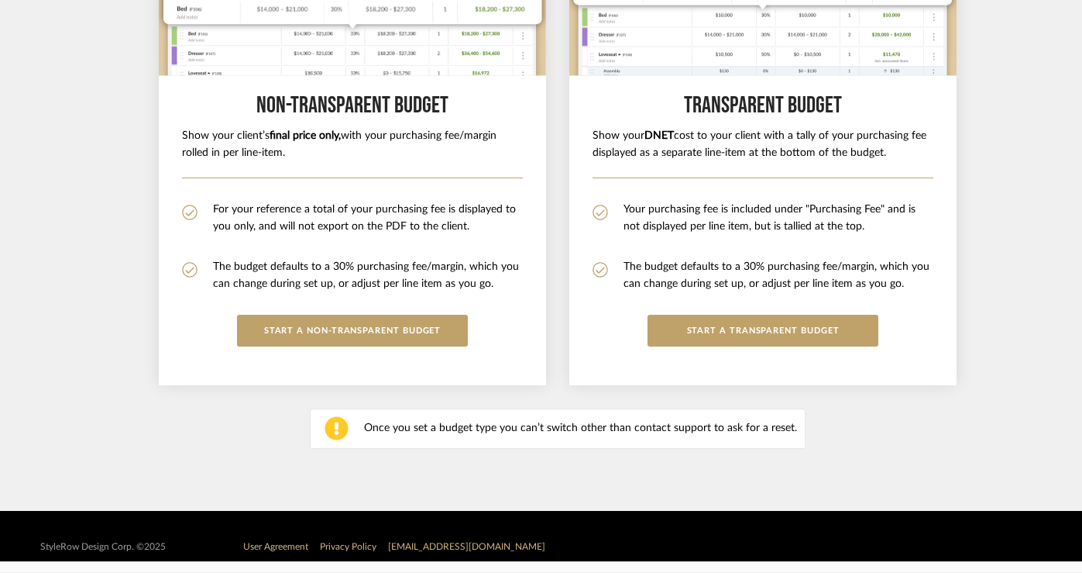
scroll to position [337, 0]
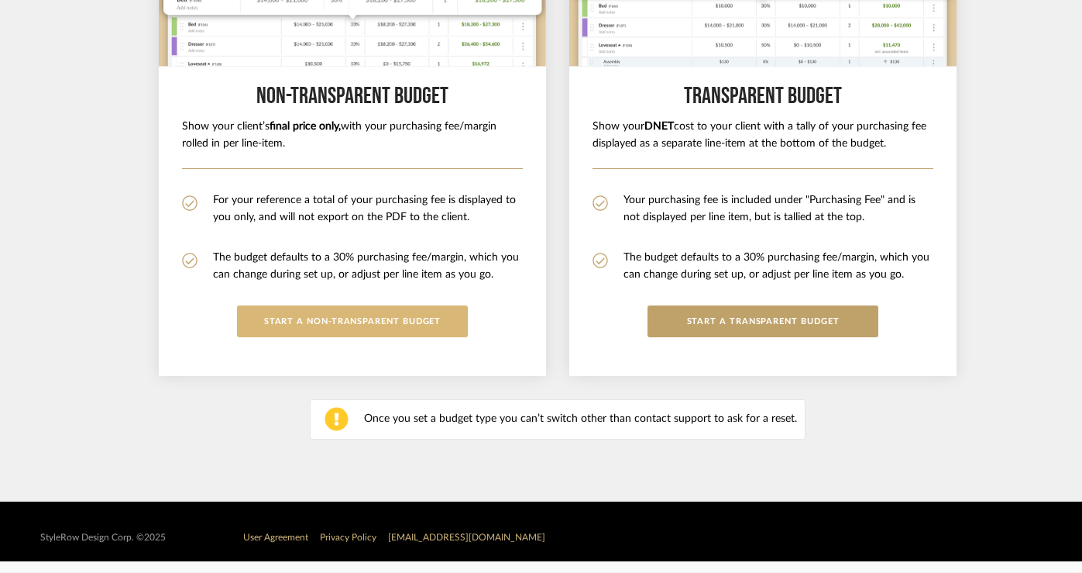
click at [365, 322] on button "START A Non-Transparent BUDGET" at bounding box center [352, 321] width 231 height 32
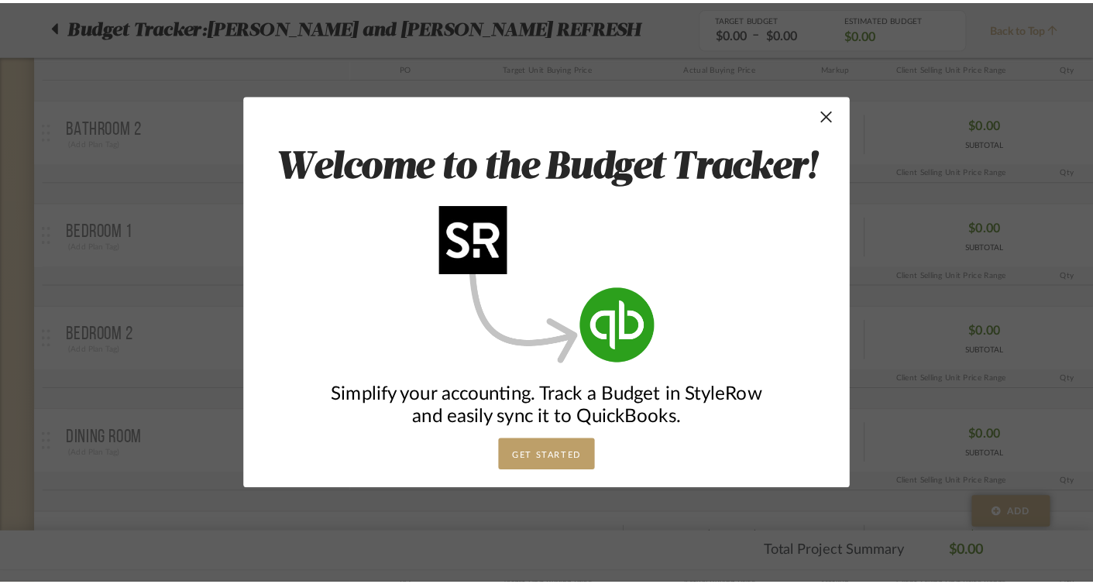
scroll to position [0, 0]
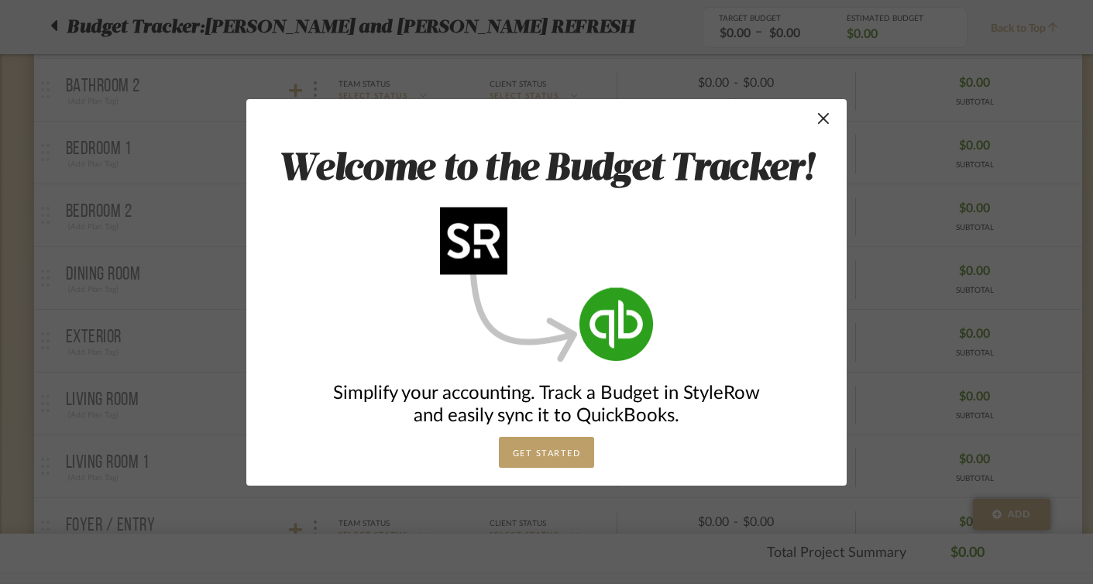
click at [560, 444] on button "GET STARTED" at bounding box center [547, 452] width 96 height 31
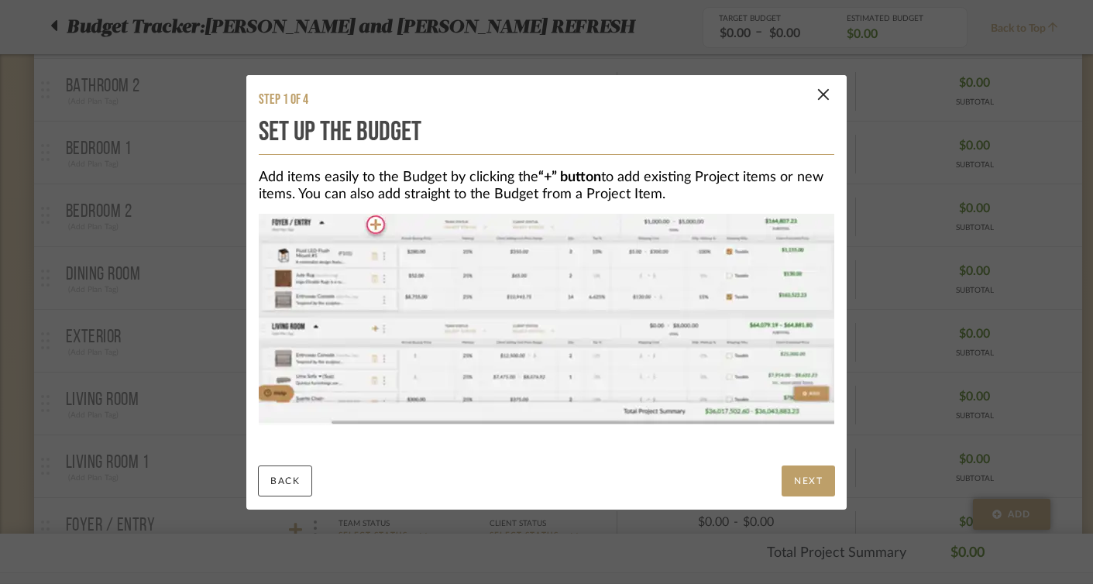
click at [808, 480] on button "NEXT" at bounding box center [808, 481] width 53 height 31
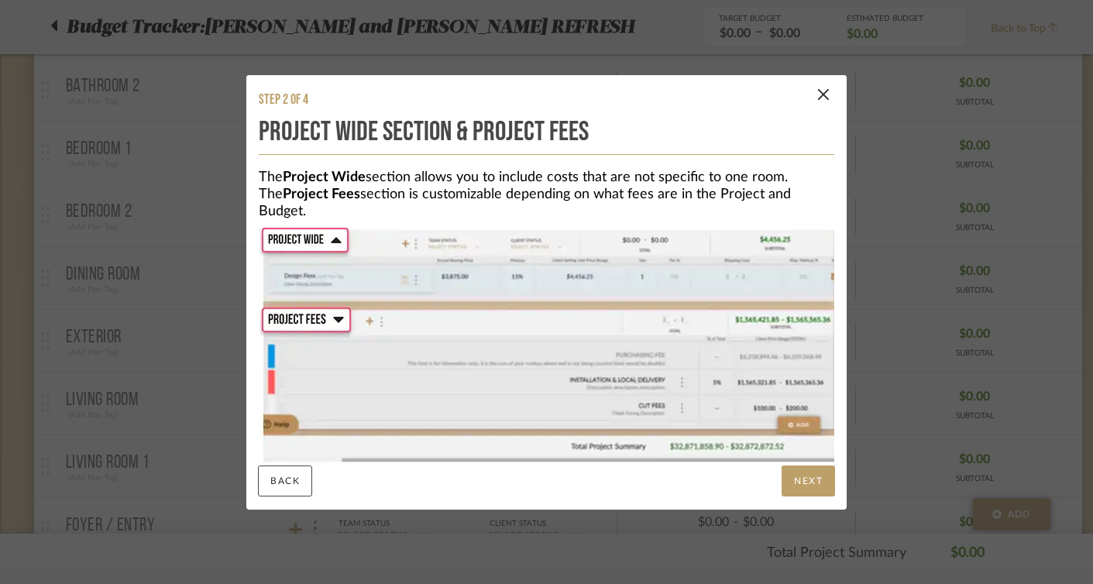
click at [807, 481] on button "NEXT" at bounding box center [808, 481] width 53 height 31
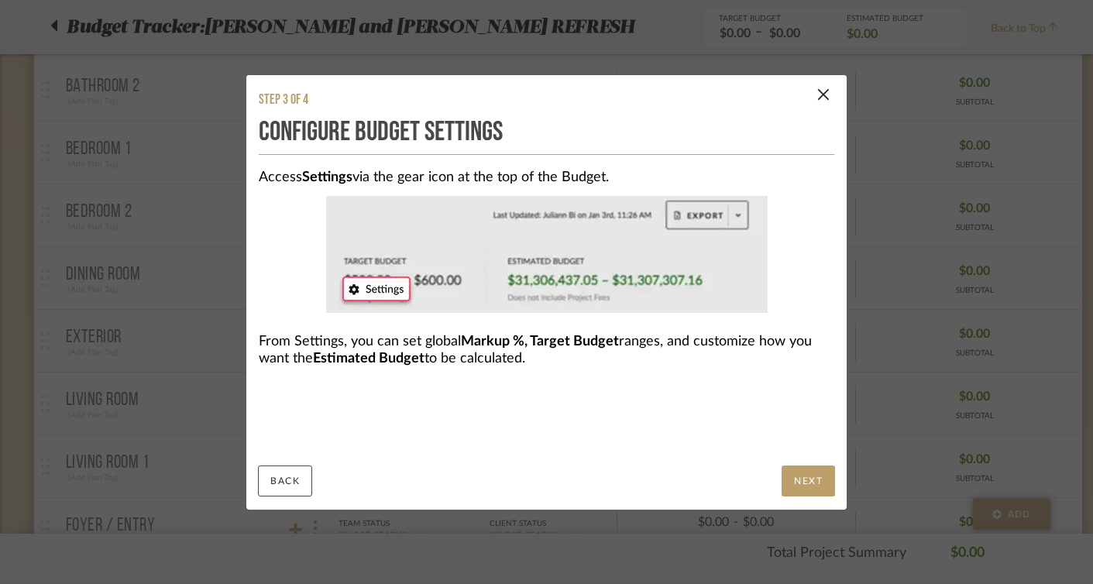
click at [807, 481] on button "NEXT" at bounding box center [808, 481] width 53 height 31
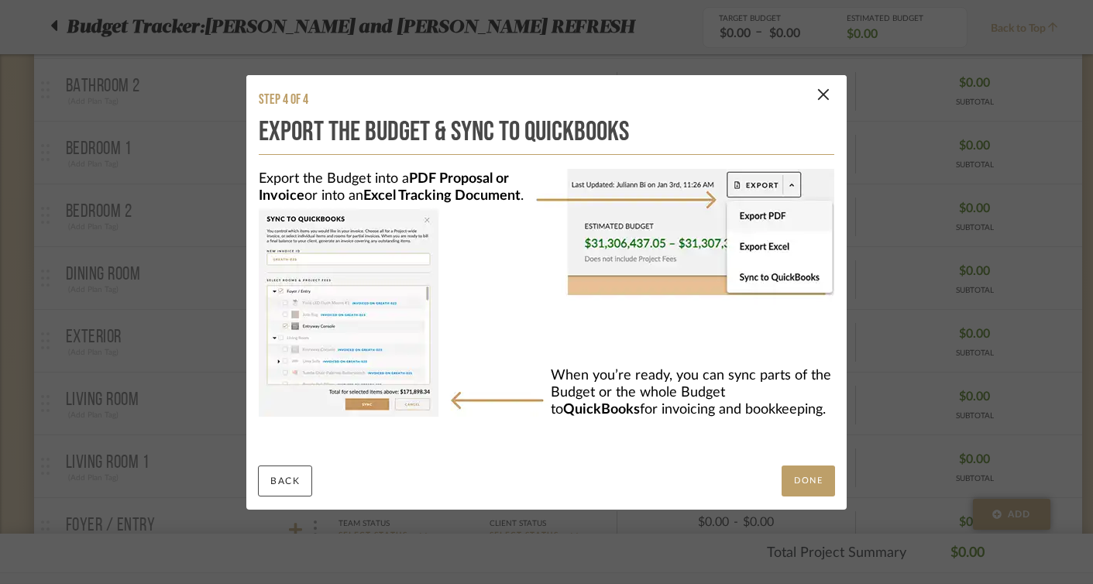
click at [807, 481] on button "DONE" at bounding box center [808, 481] width 53 height 31
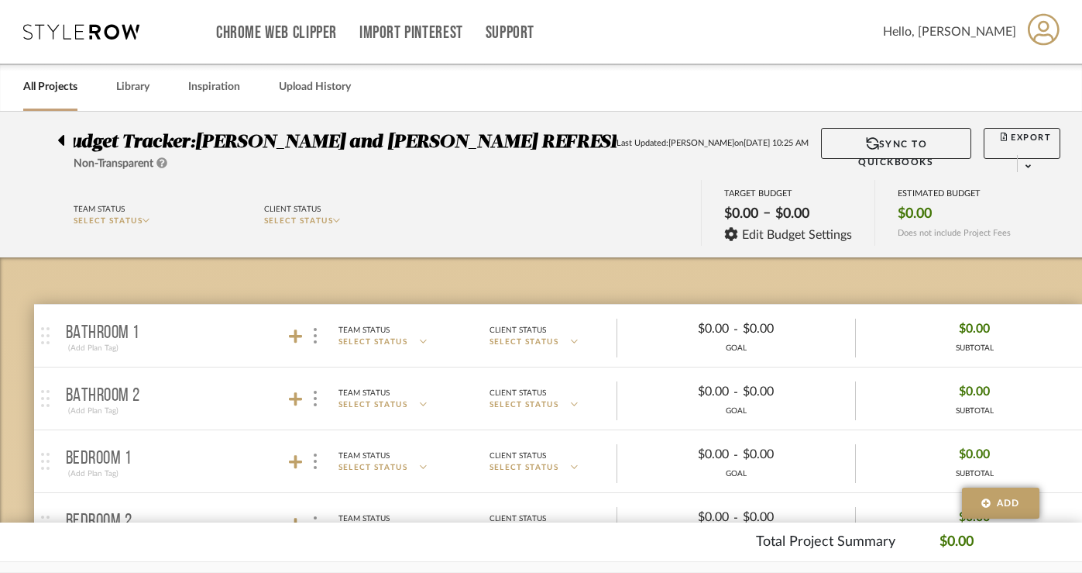
scroll to position [110, 0]
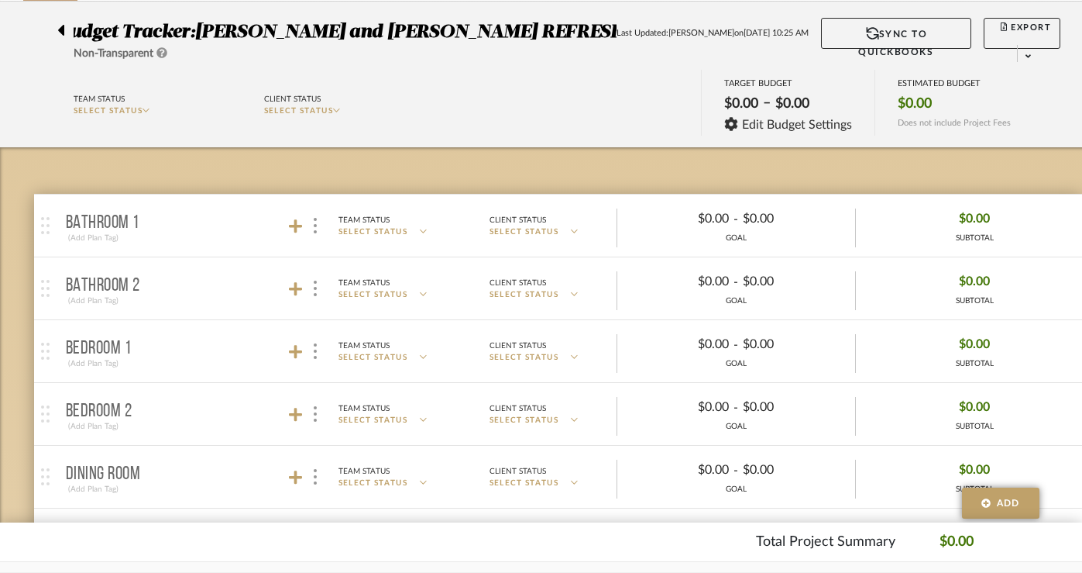
click at [910, 102] on span "$0.00" at bounding box center [915, 103] width 34 height 17
click at [911, 102] on span "$0.00" at bounding box center [915, 103] width 34 height 17
click at [930, 108] on span "$0.00" at bounding box center [915, 103] width 34 height 17
click at [920, 101] on span "$0.00" at bounding box center [915, 103] width 34 height 17
type input "1"
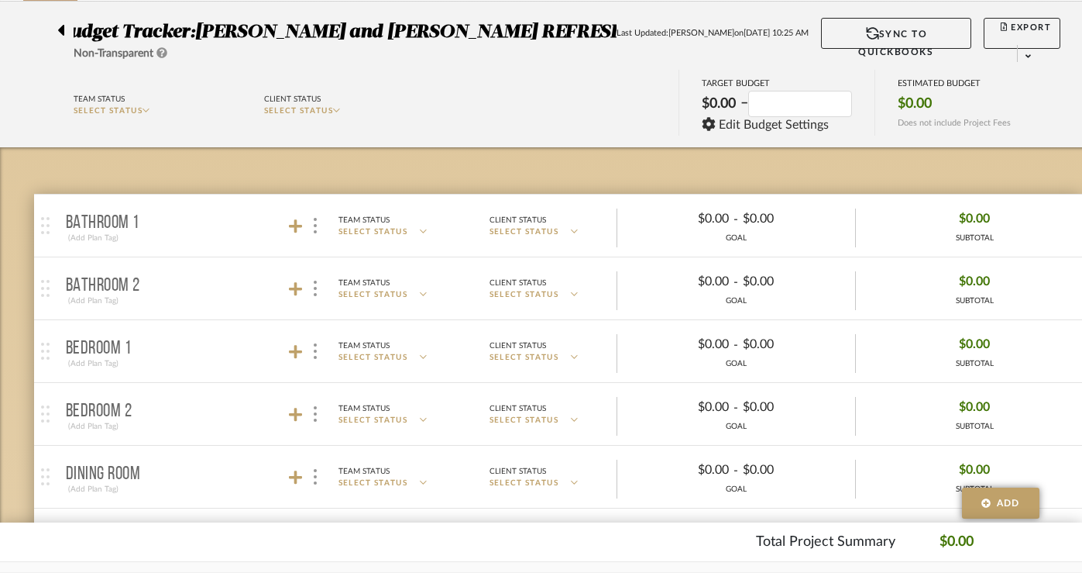
type input "0"
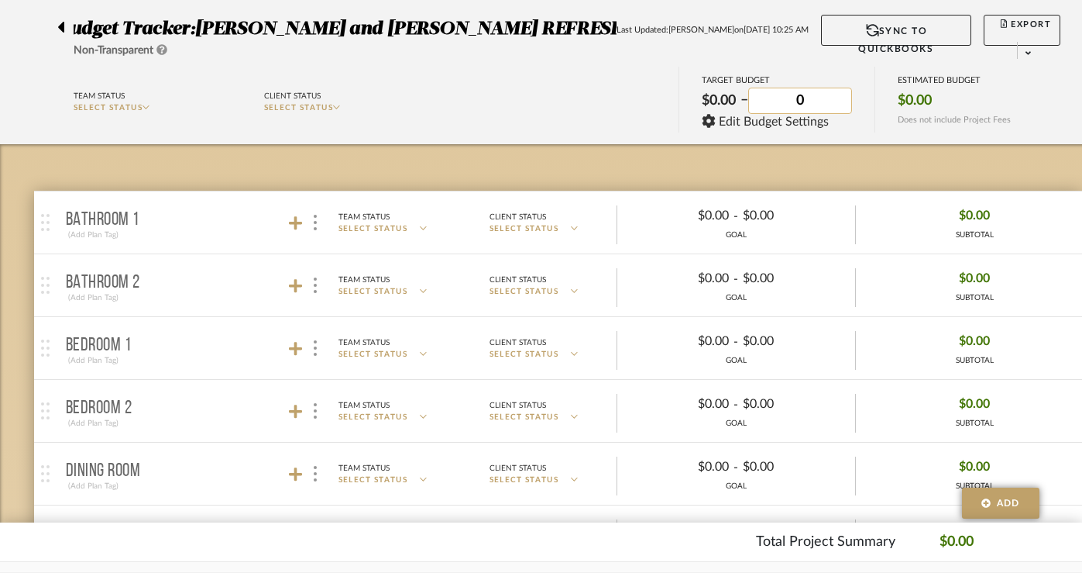
scroll to position [113, 0]
click at [854, 76] on div "TARGET BUDGET $0.00 – $0.00 Edit Budget Settings" at bounding box center [777, 100] width 196 height 66
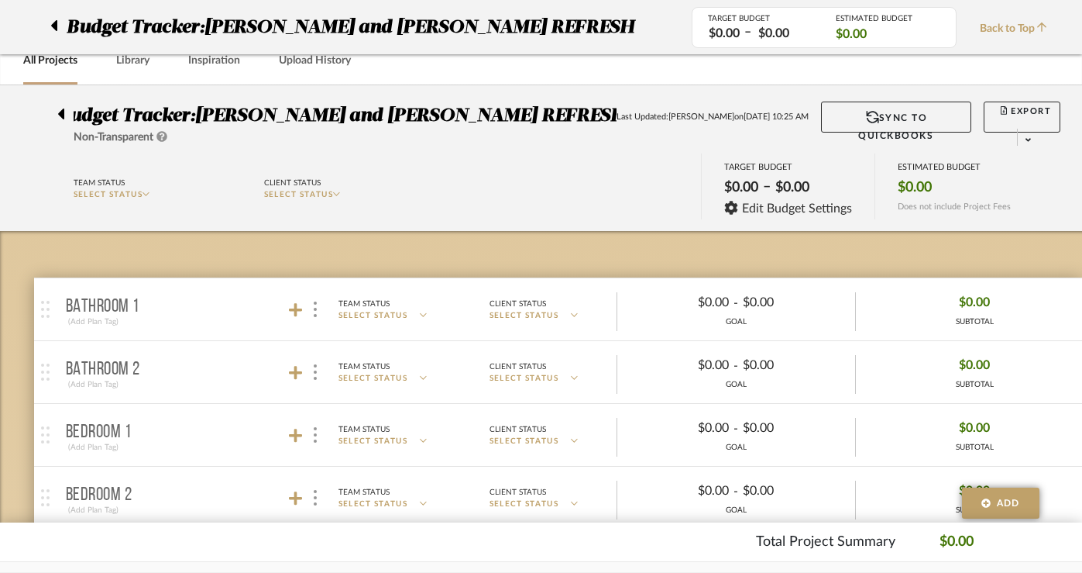
scroll to position [0, 0]
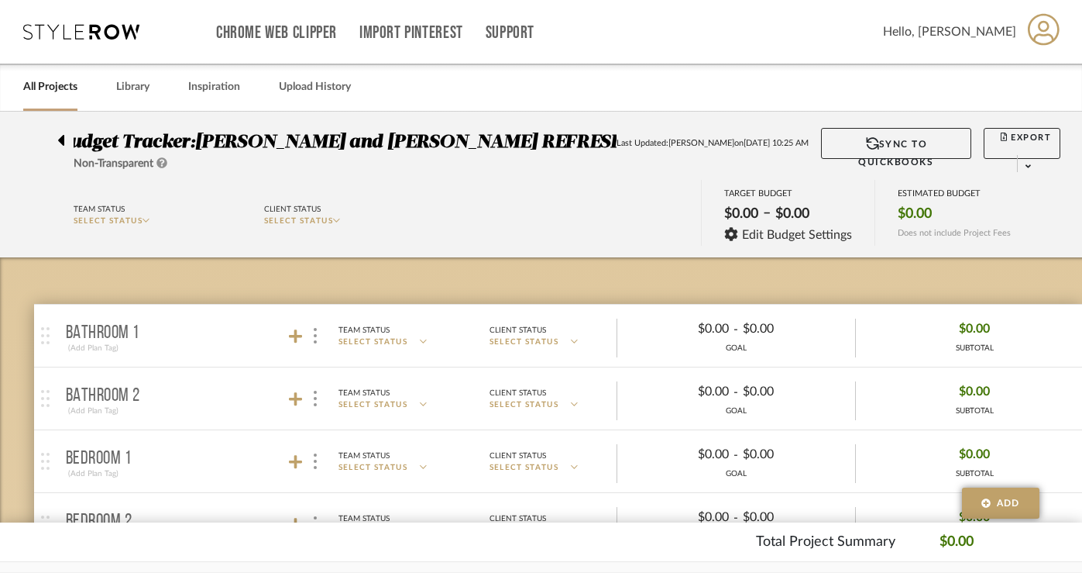
click at [199, 346] on mat-panel-title "Bathroom 1 (Add Plan Tag)" at bounding box center [202, 336] width 273 height 38
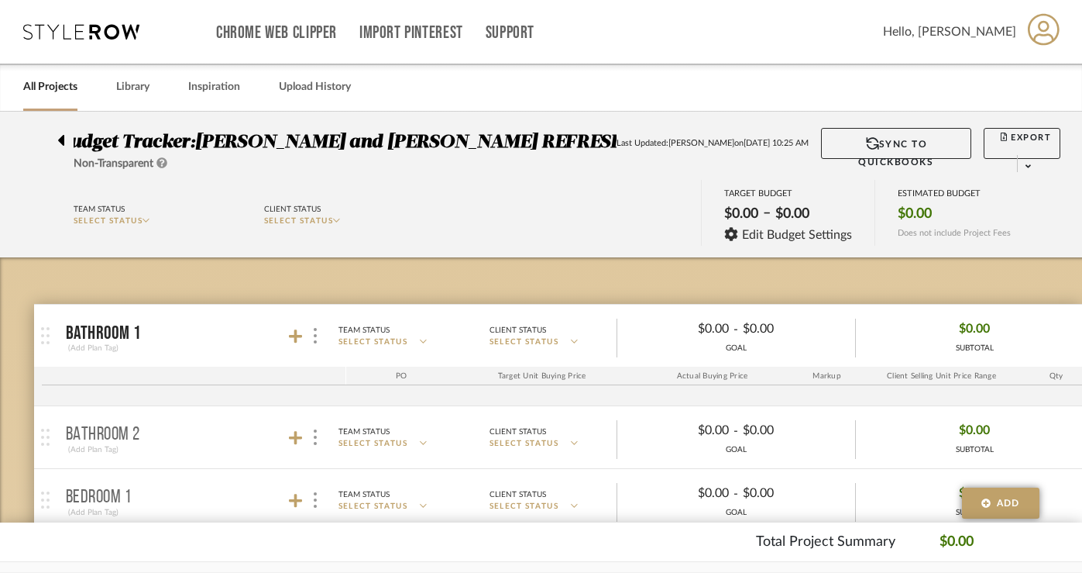
click at [184, 329] on mat-panel-title "Bathroom 1 (Add Plan Tag)" at bounding box center [202, 336] width 273 height 38
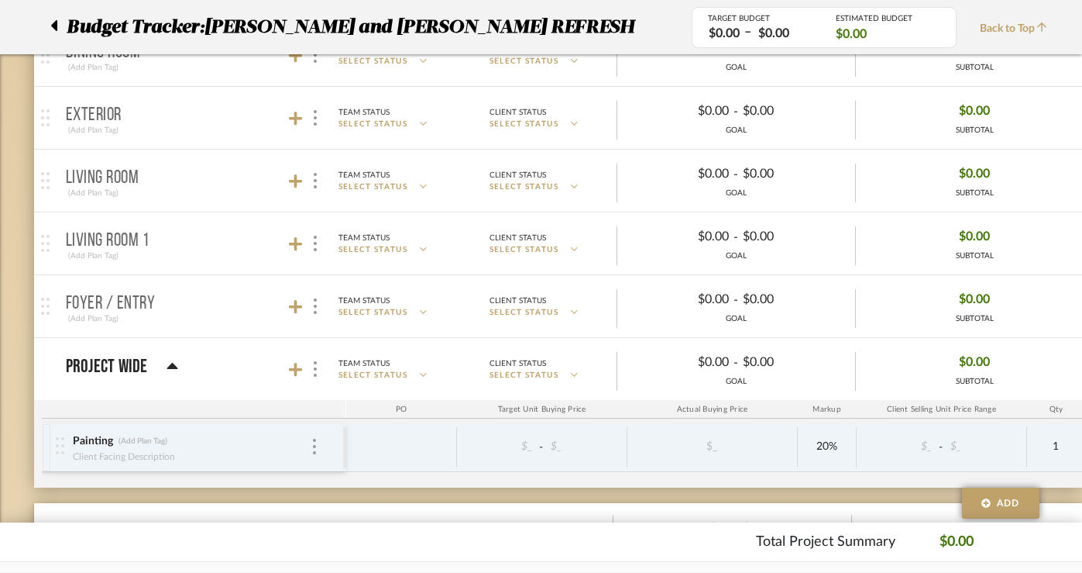
scroll to position [573, 0]
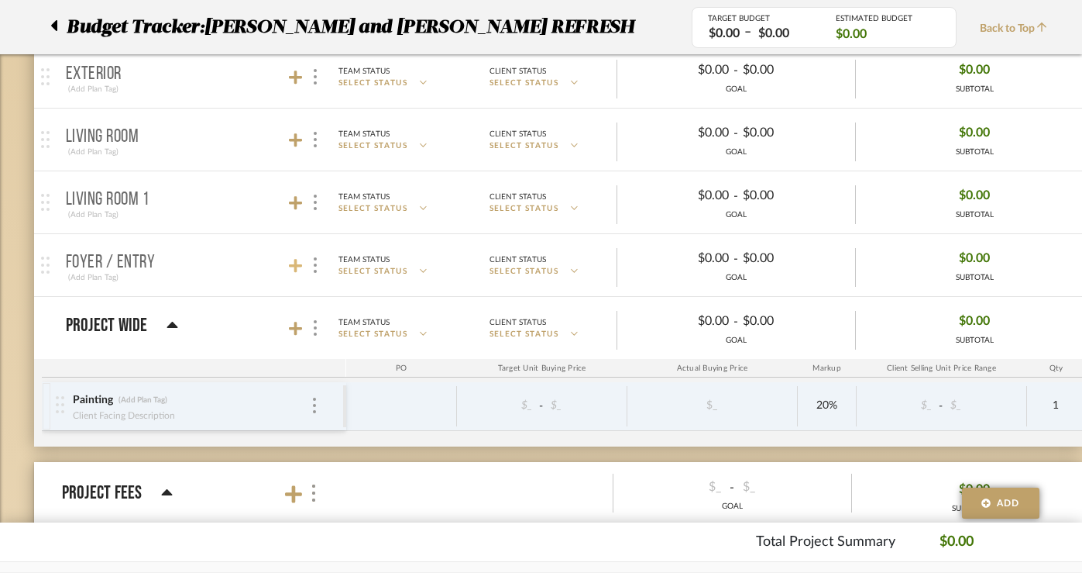
click at [294, 265] on icon at bounding box center [296, 266] width 14 height 14
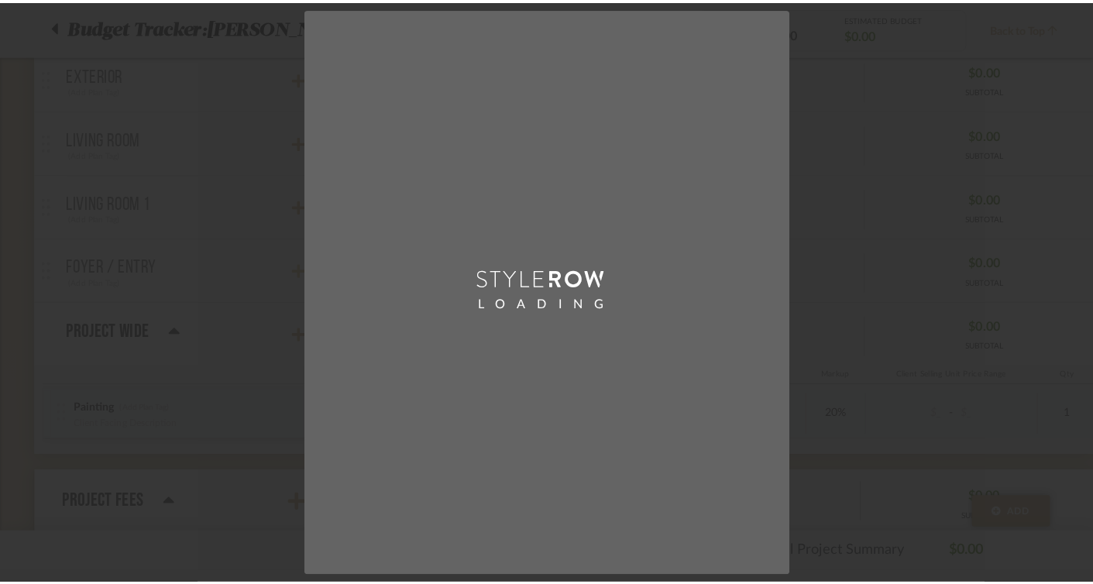
scroll to position [0, 0]
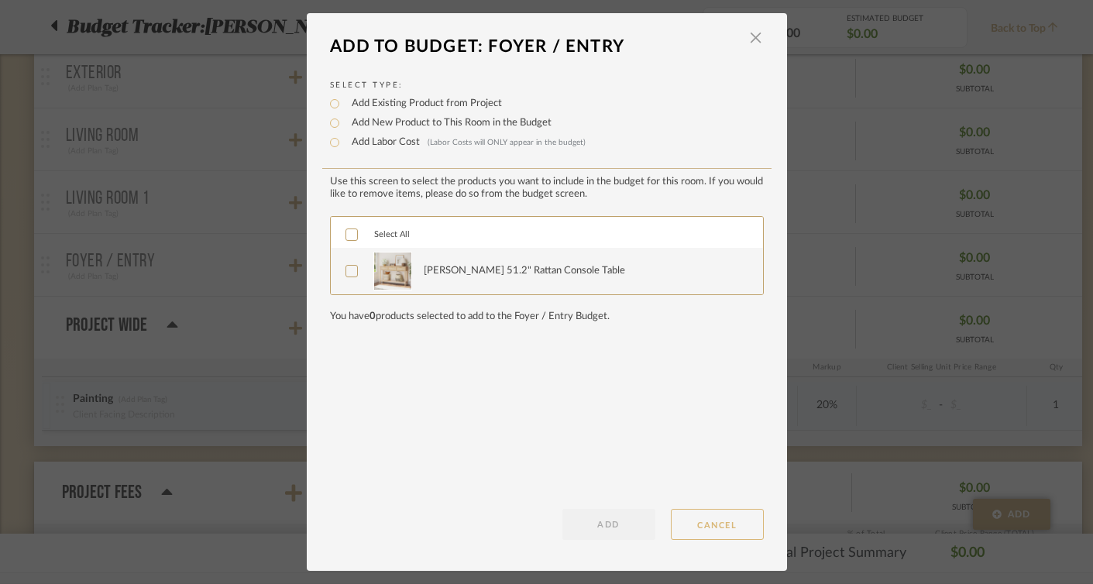
click at [717, 527] on button "CANCEL" at bounding box center [717, 524] width 93 height 31
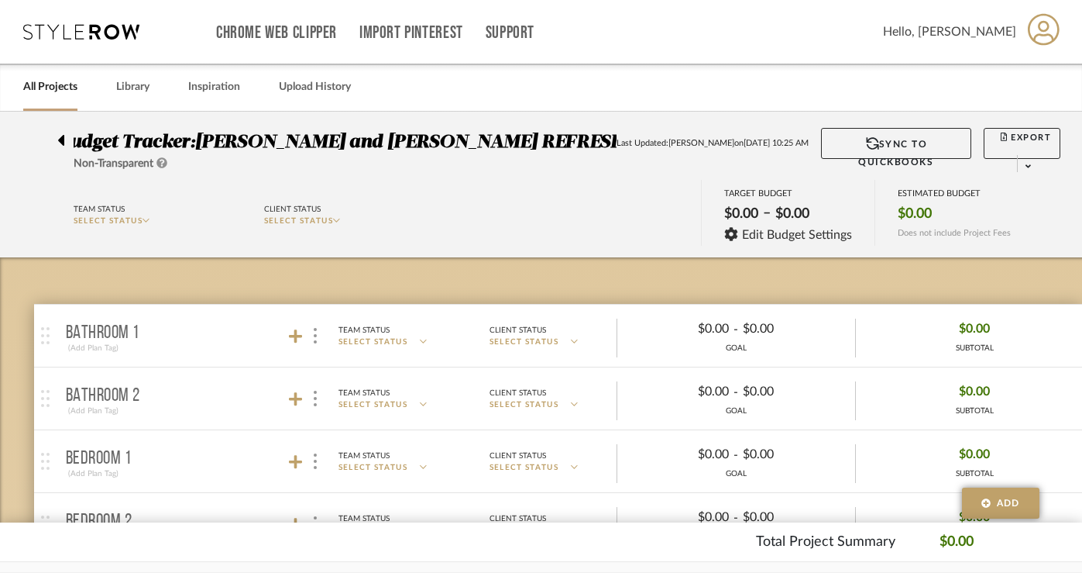
click at [57, 139] on icon at bounding box center [60, 140] width 7 height 19
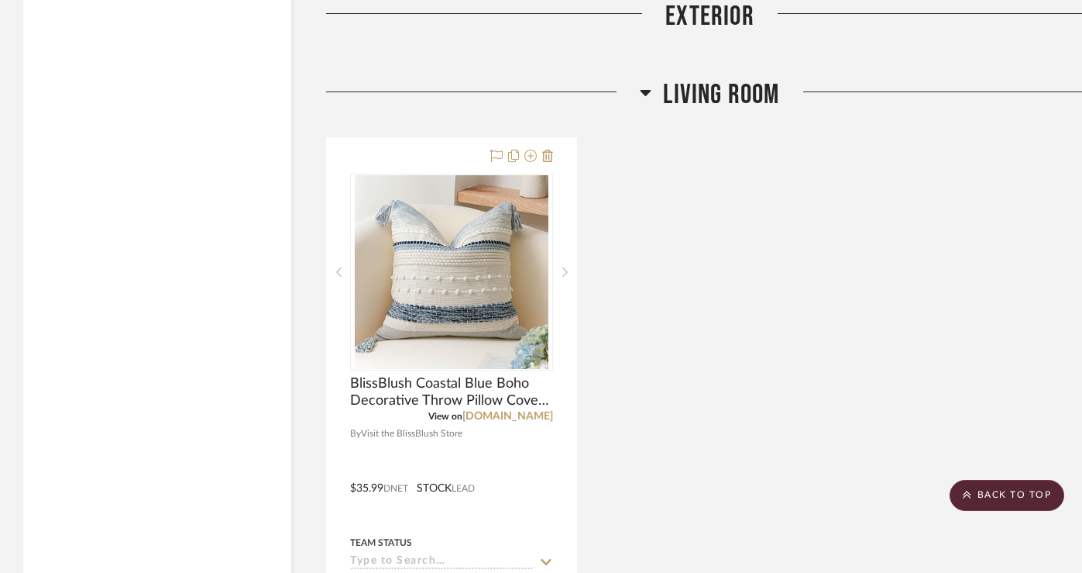
scroll to position [1838, 0]
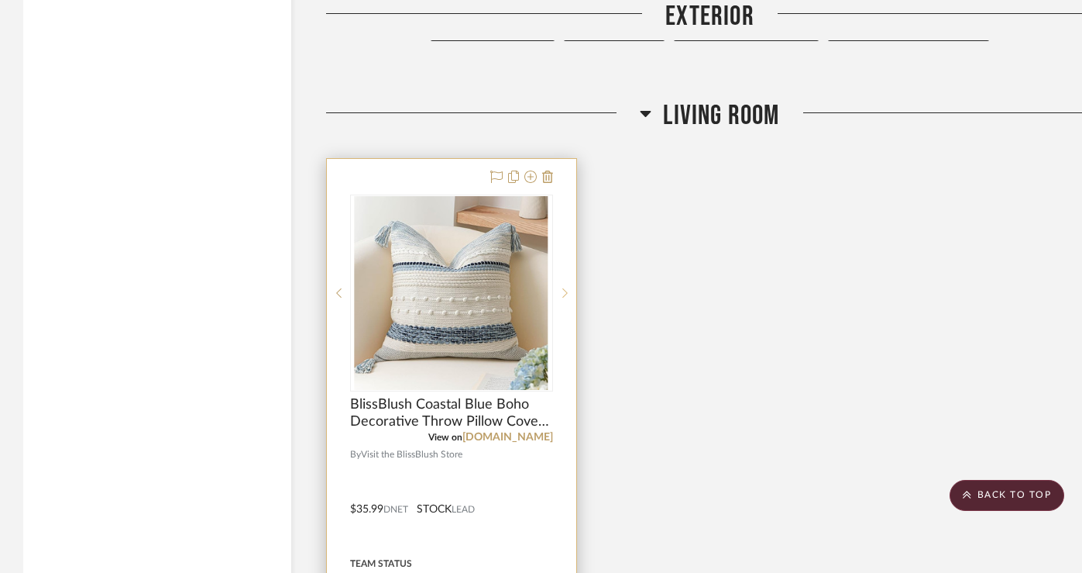
click at [565, 288] on icon at bounding box center [564, 292] width 5 height 11
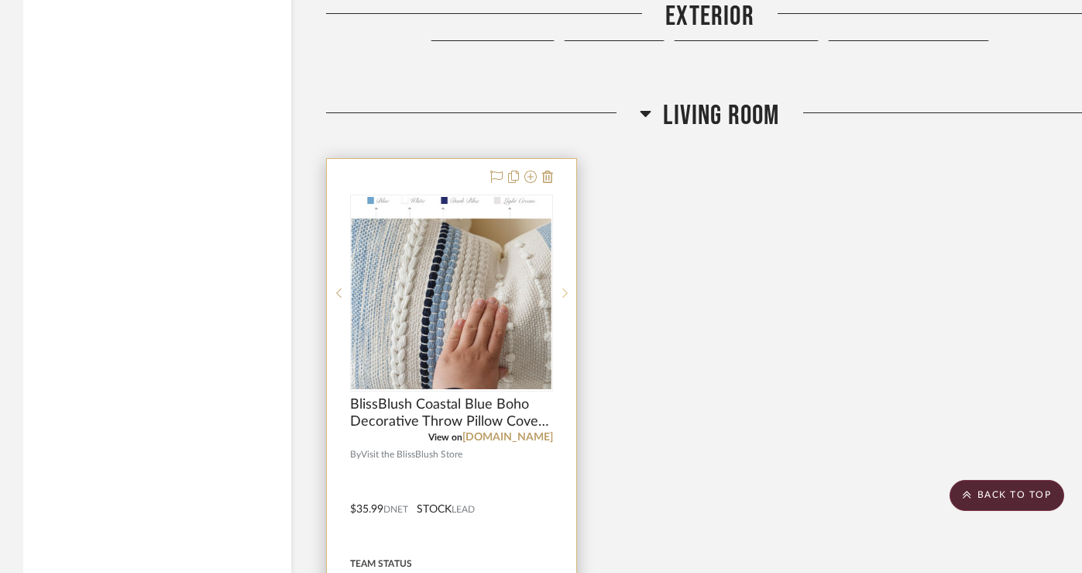
click at [565, 288] on icon at bounding box center [564, 292] width 5 height 11
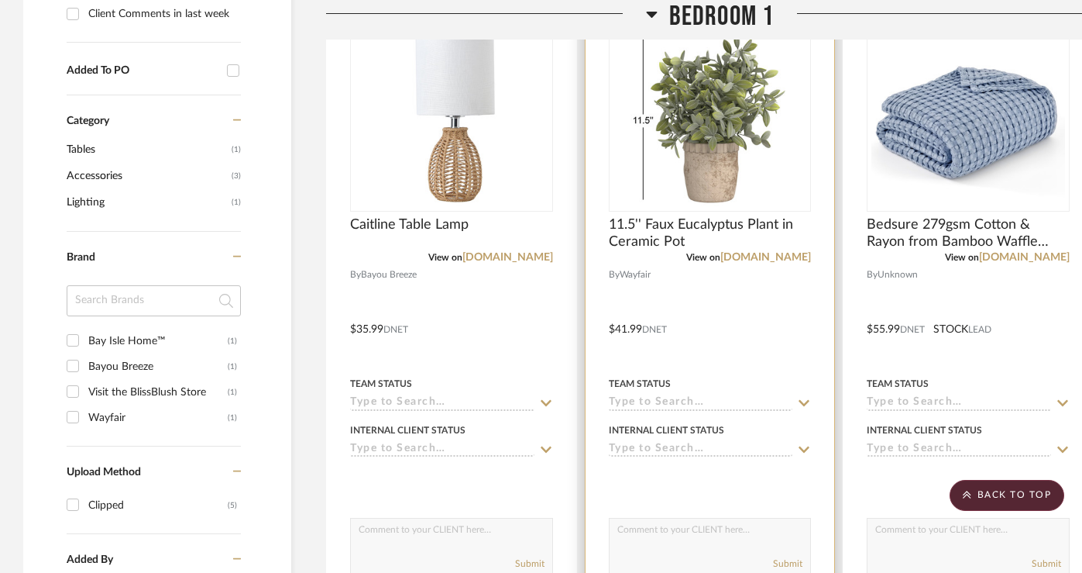
scroll to position [710, 0]
